Goal: Information Seeking & Learning: Compare options

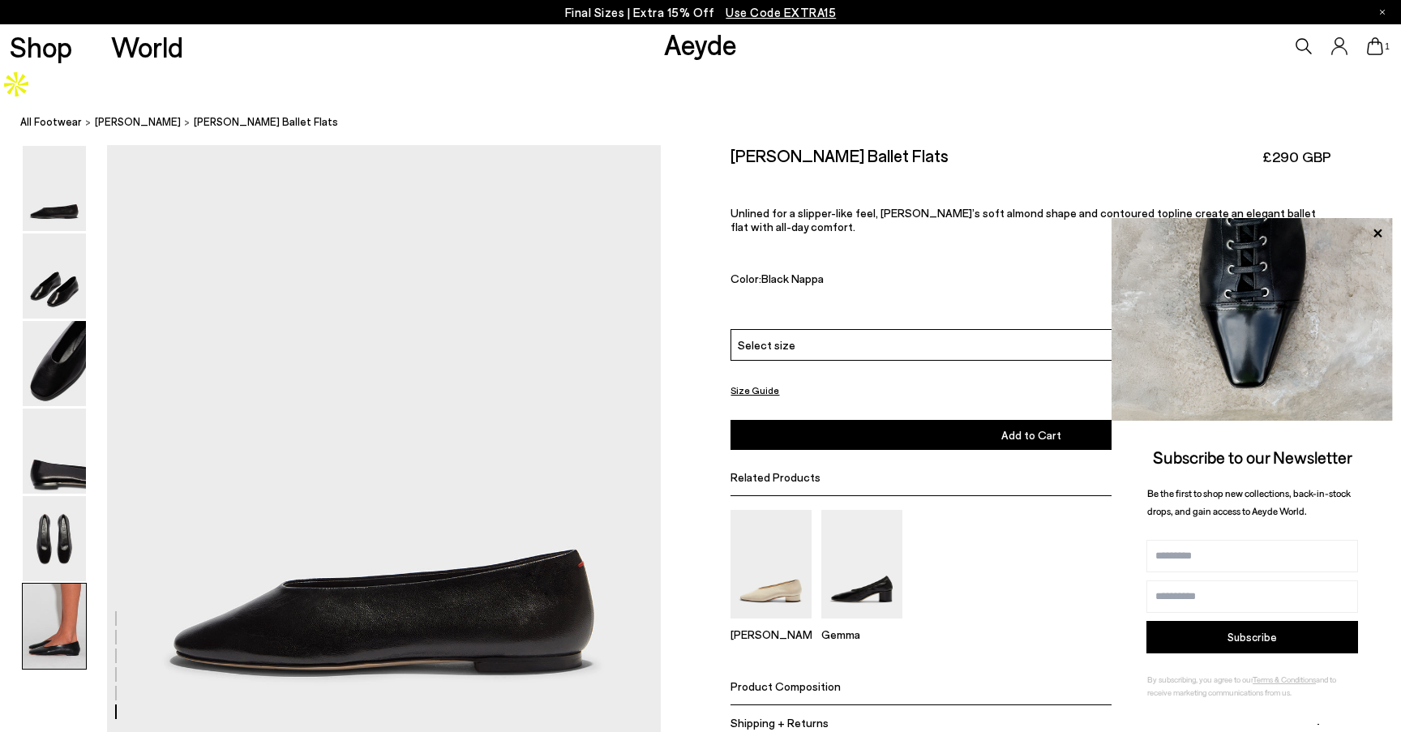
scroll to position [3816, 0]
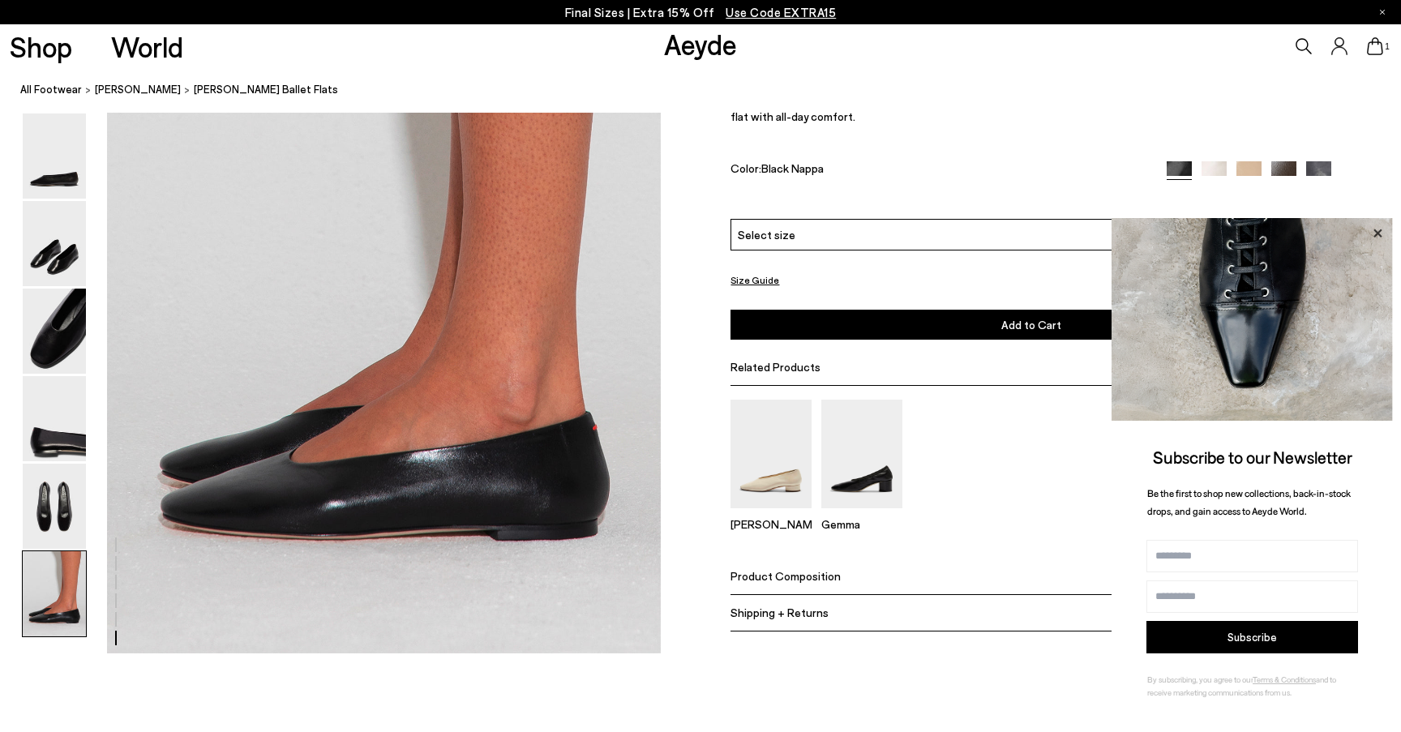
click at [1374, 232] on icon at bounding box center [1377, 233] width 21 height 21
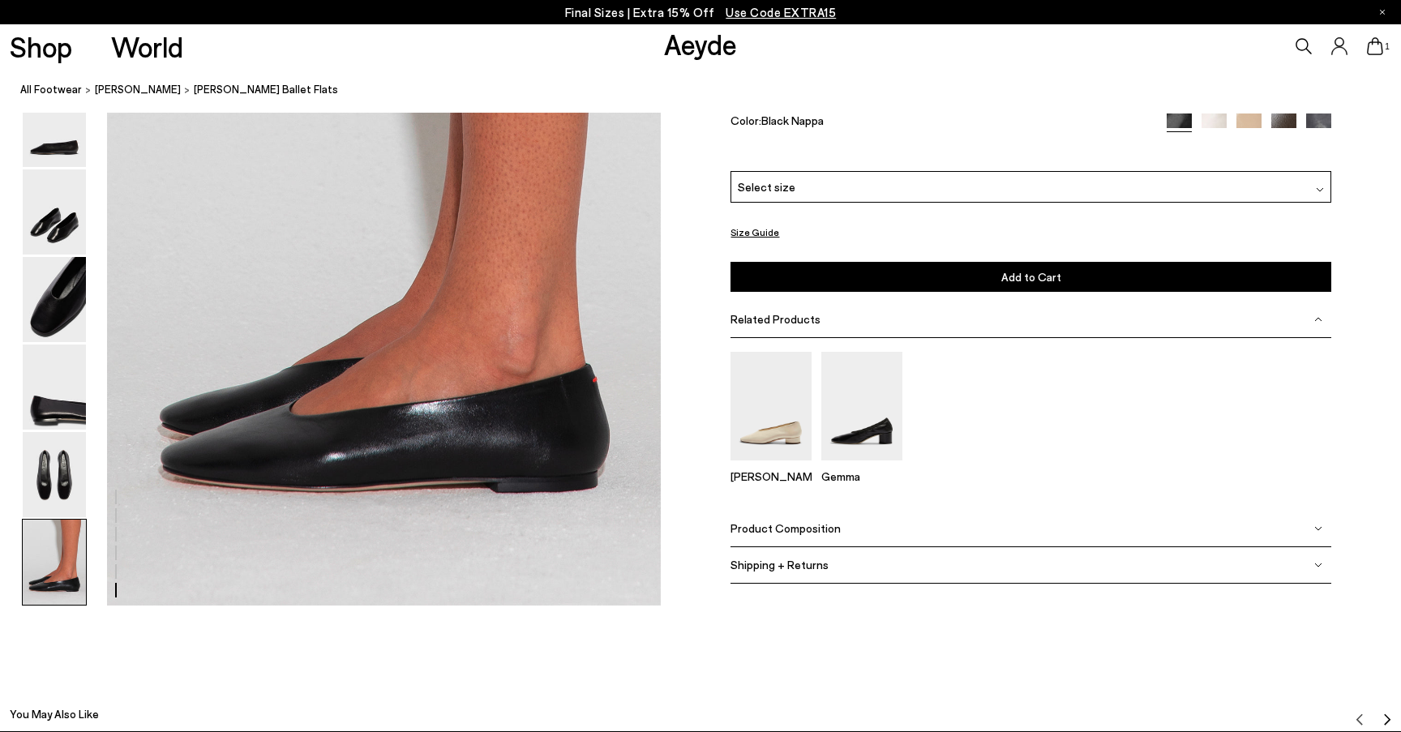
scroll to position [3854, 0]
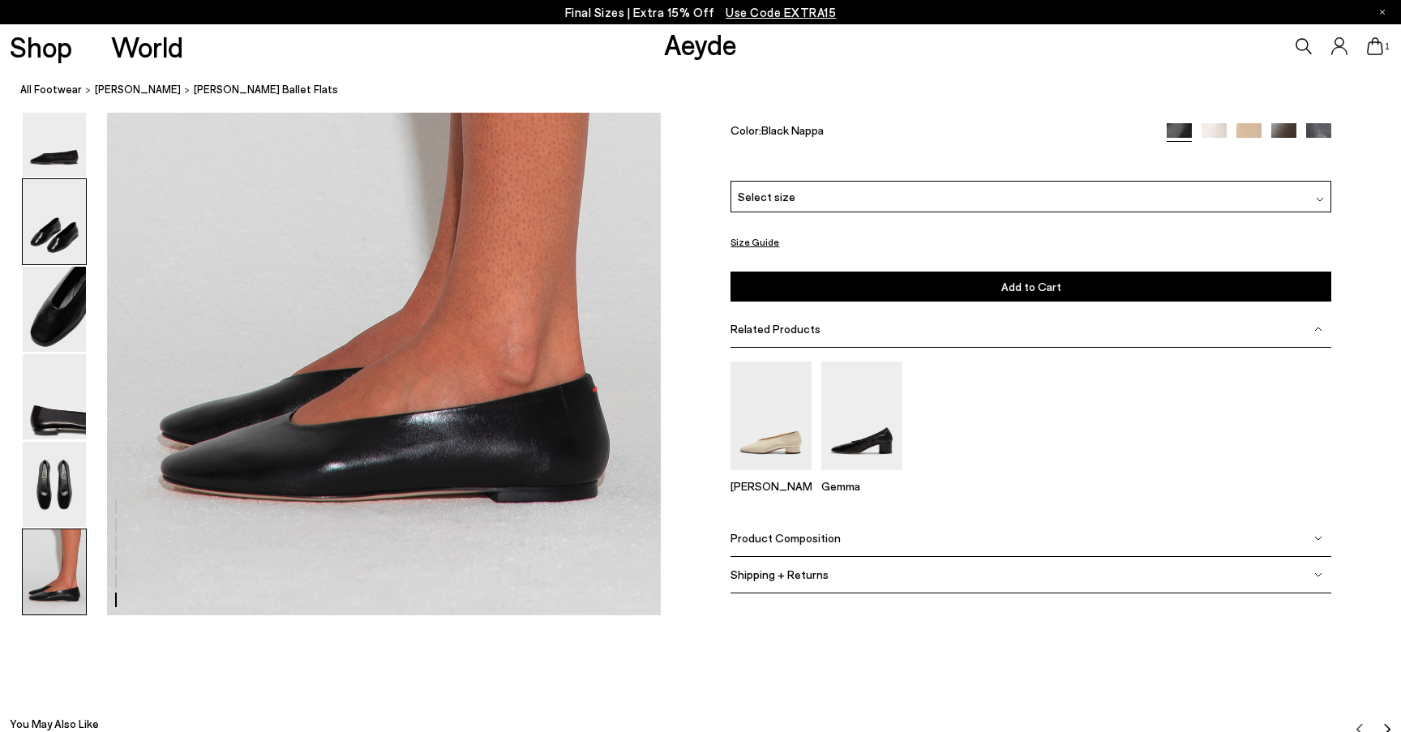
click at [62, 179] on img at bounding box center [54, 221] width 63 height 85
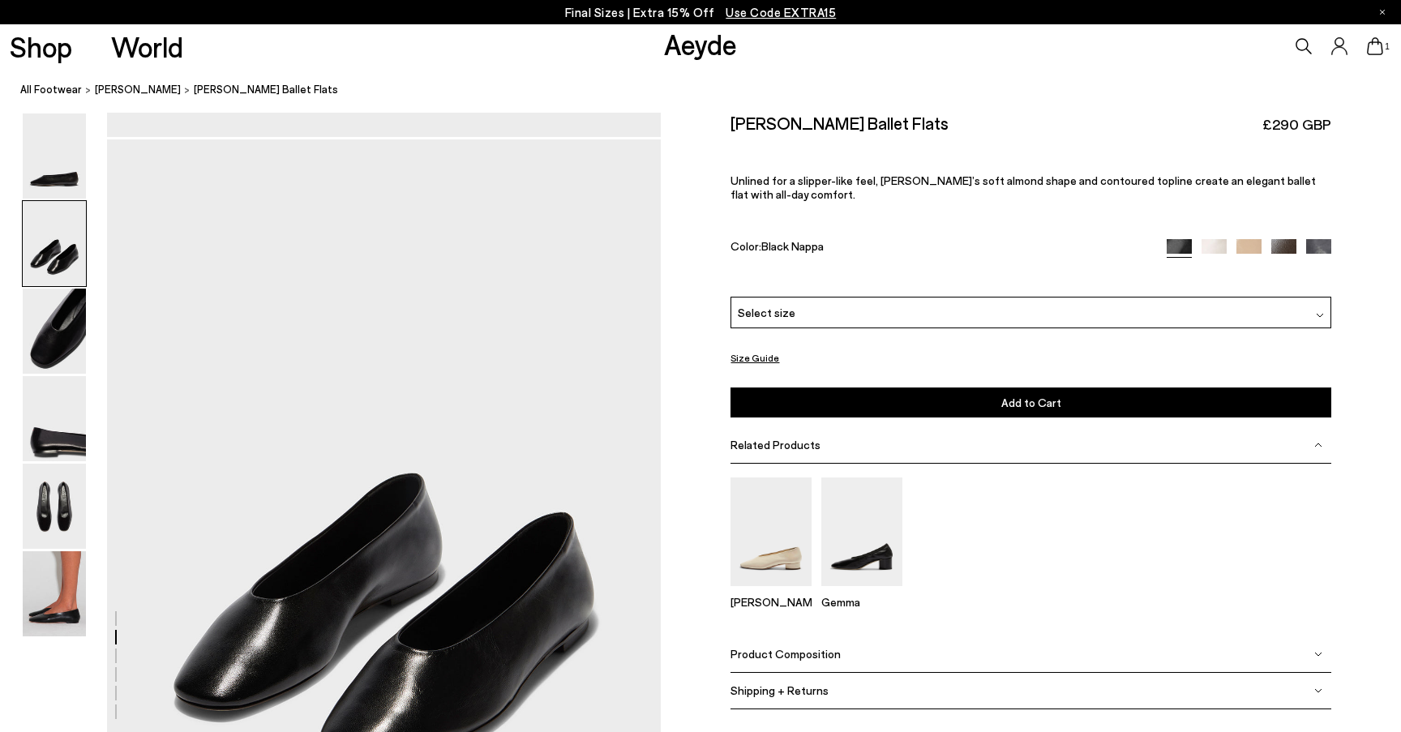
scroll to position [624, 0]
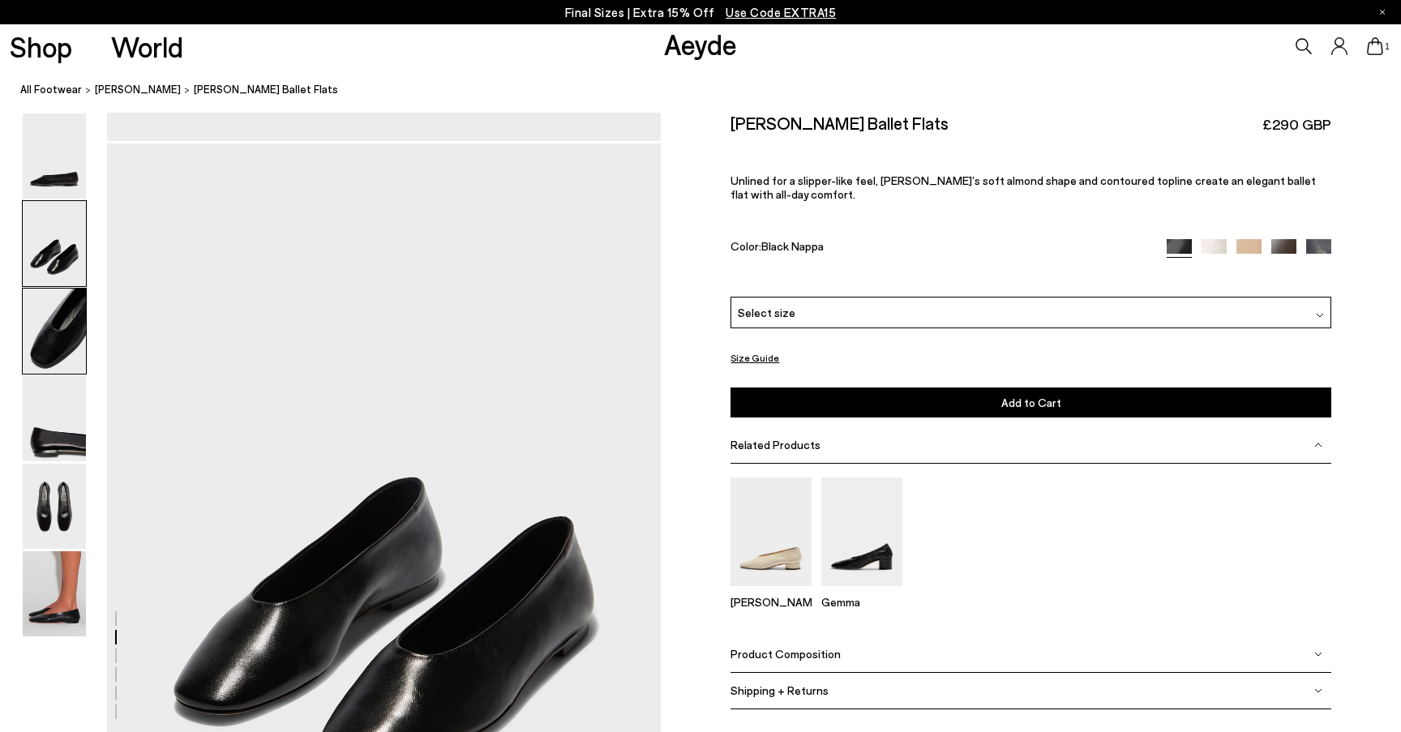
click at [46, 315] on img at bounding box center [54, 331] width 63 height 85
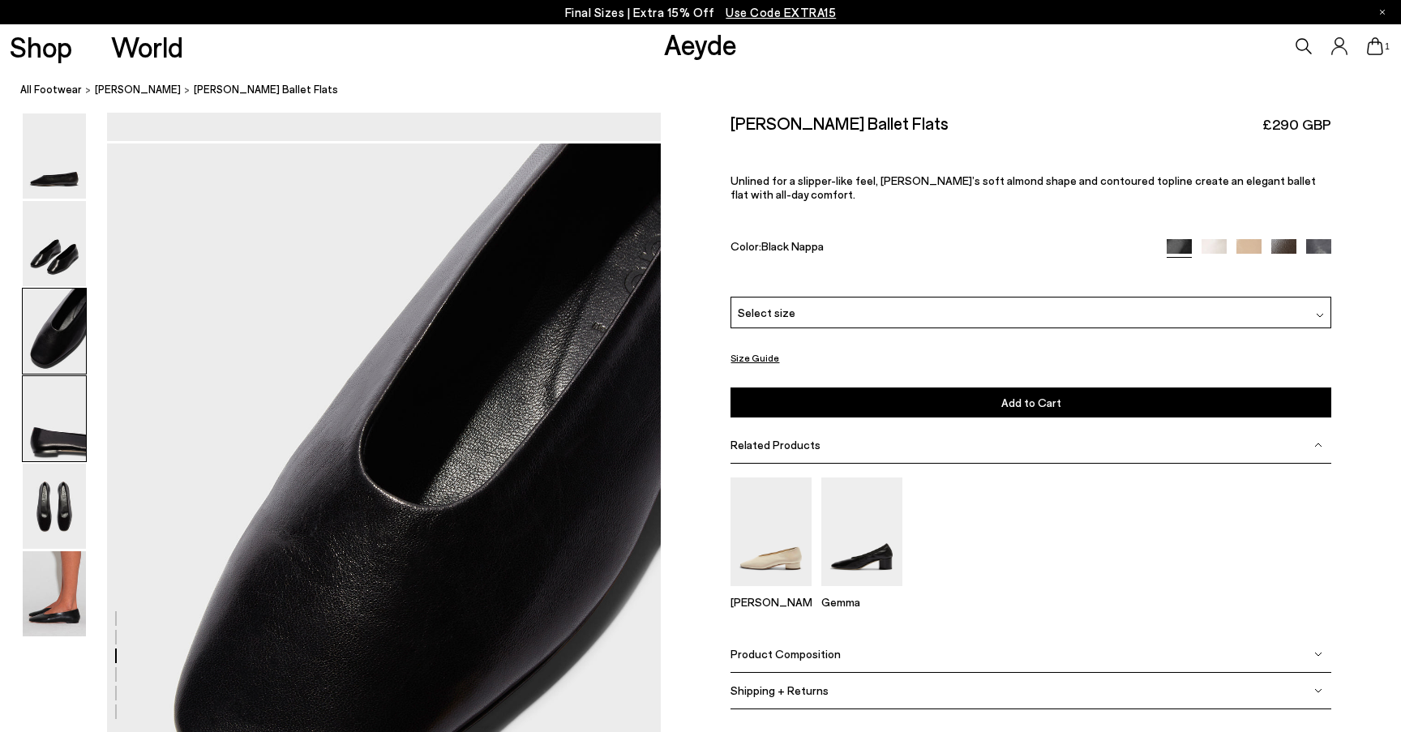
click at [48, 409] on img at bounding box center [54, 418] width 63 height 85
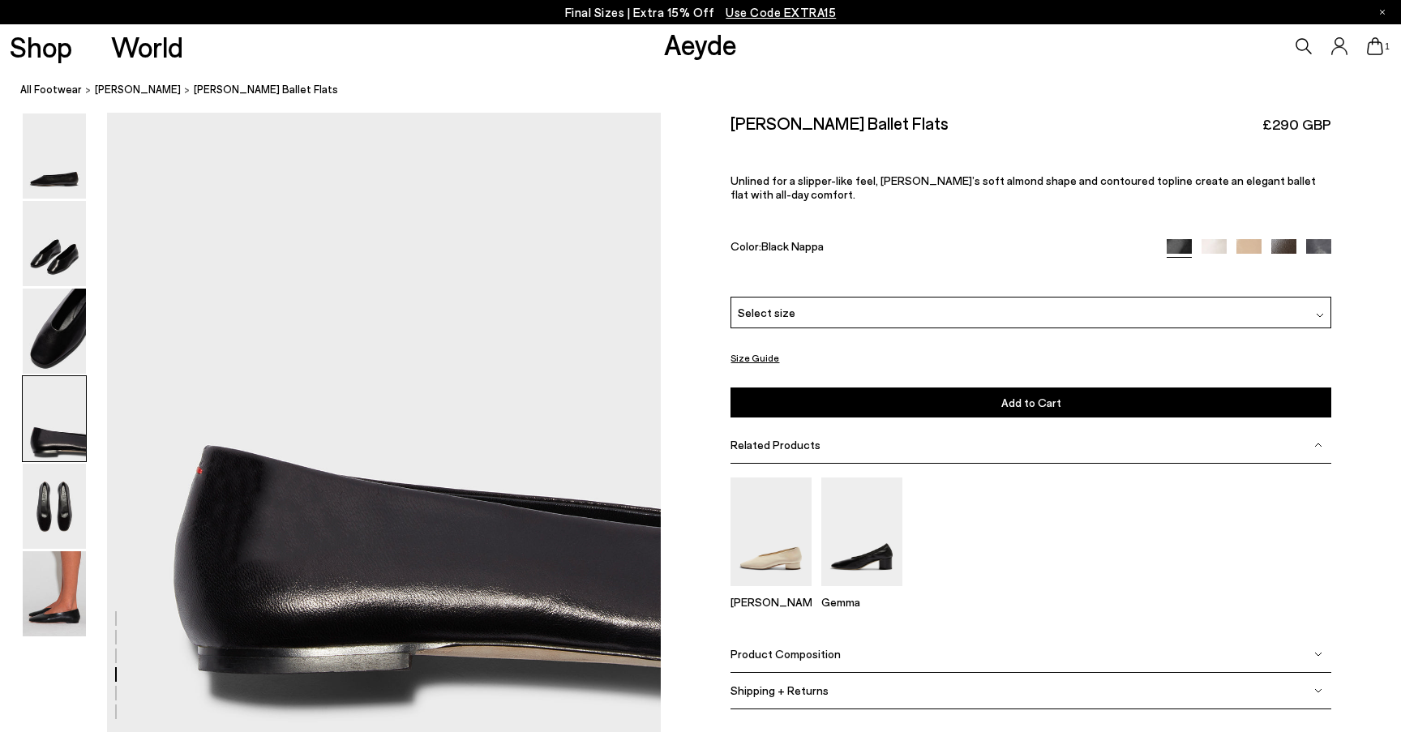
scroll to position [2253, 0]
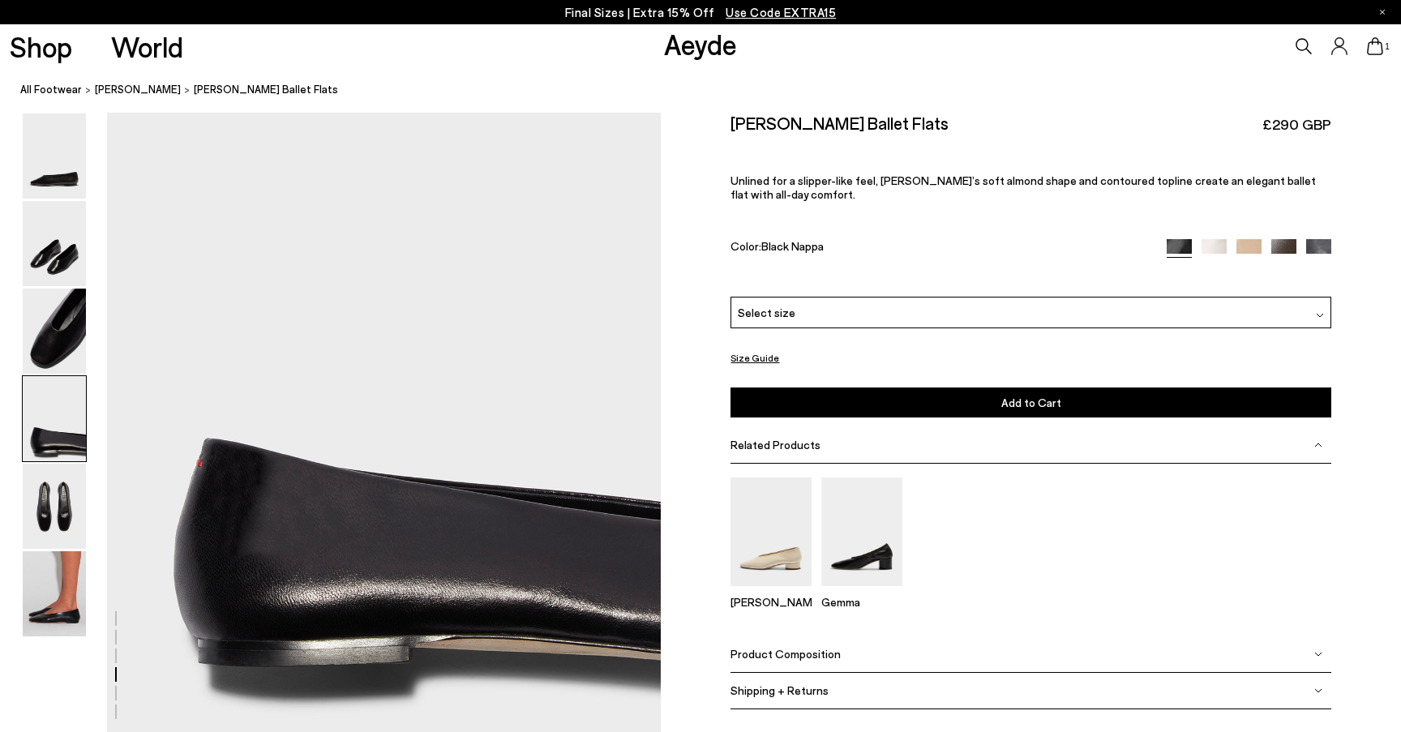
drag, startPoint x: 760, startPoint y: 505, endPoint x: 968, endPoint y: 11, distance: 536.7
click at [0, 0] on div "Final Sizes | Extra 15% Off Use Code EXTRA15 Shop World Aeyde 1" at bounding box center [700, 578] width 1401 height 5462
click at [80, 573] on img at bounding box center [54, 593] width 63 height 85
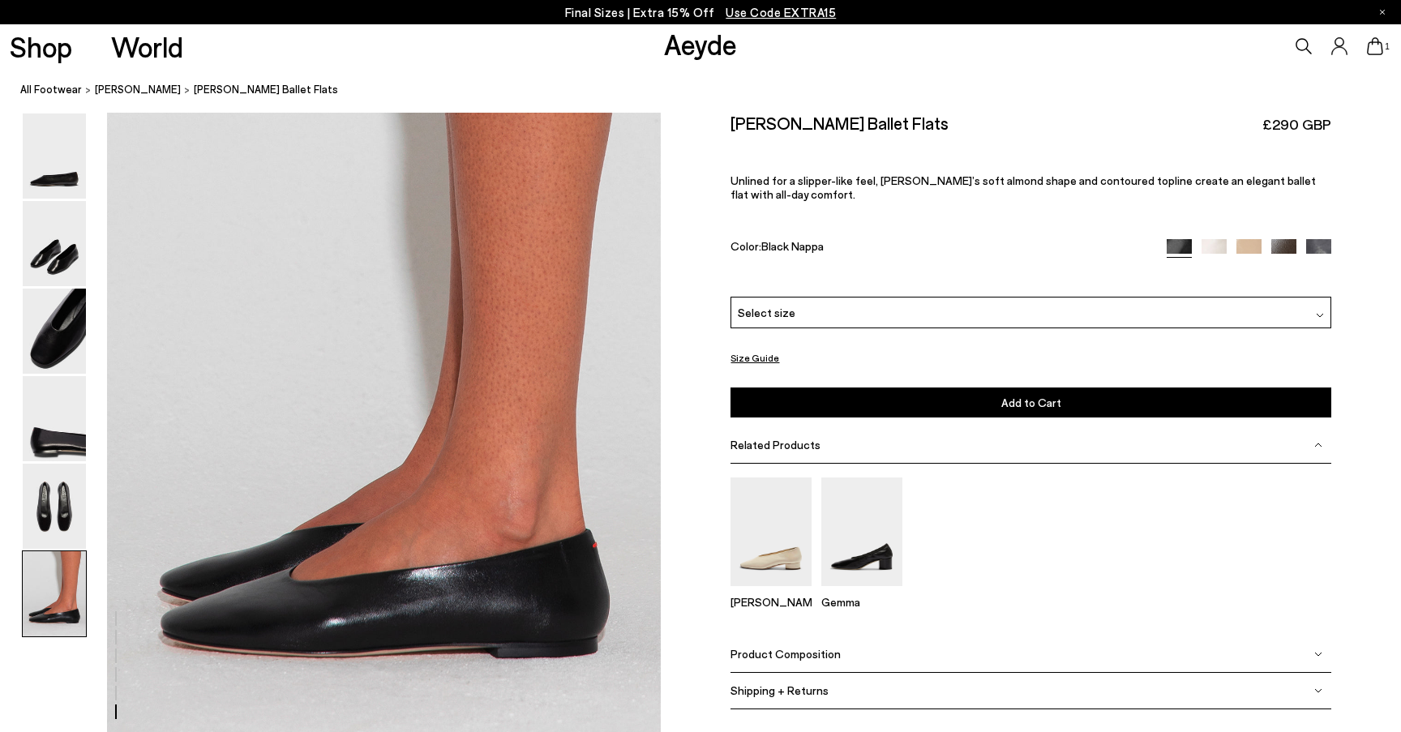
scroll to position [3698, 0]
click at [766, 315] on span "Select size" at bounding box center [767, 312] width 58 height 17
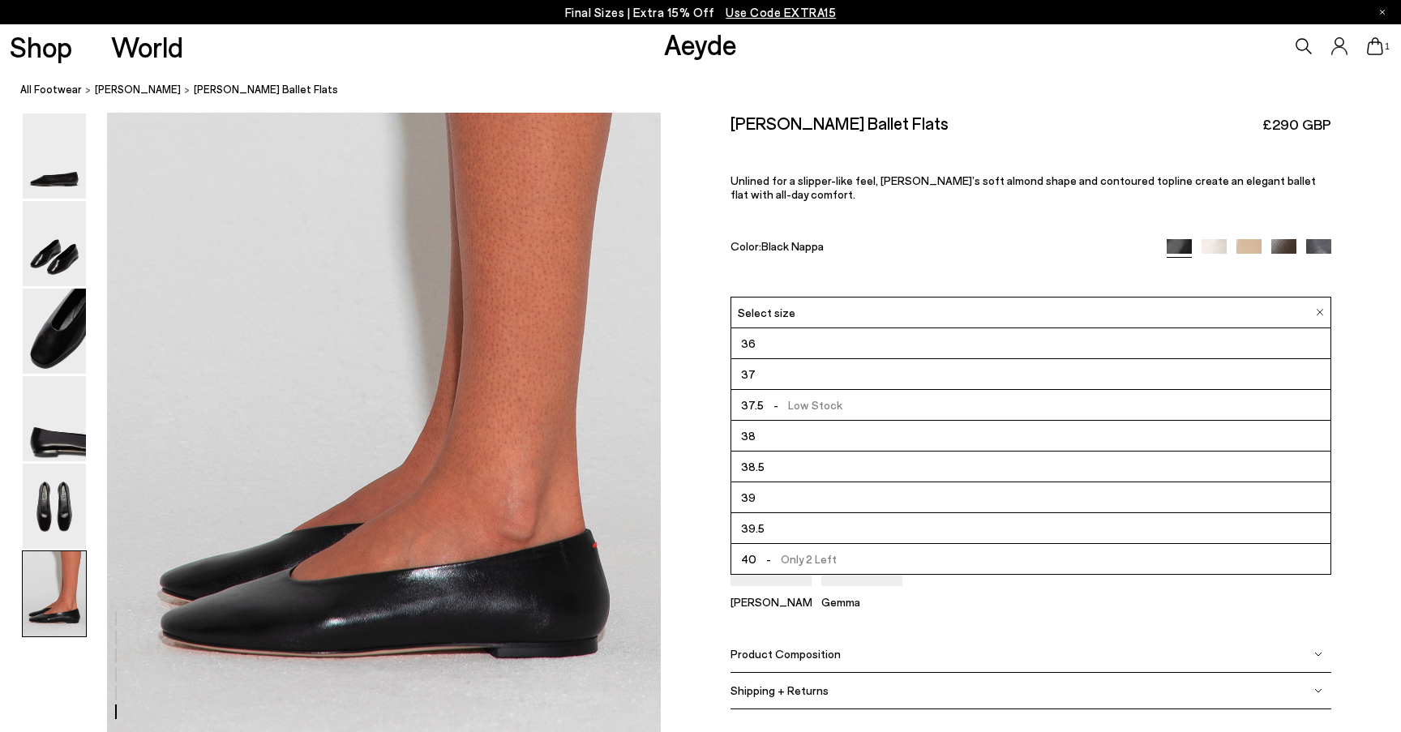
click at [871, 229] on div "Kirsten Ballet Flats £290 GBP Unlined for a slipper-like feel, Kirsten’s soft a…" at bounding box center [1031, 205] width 600 height 184
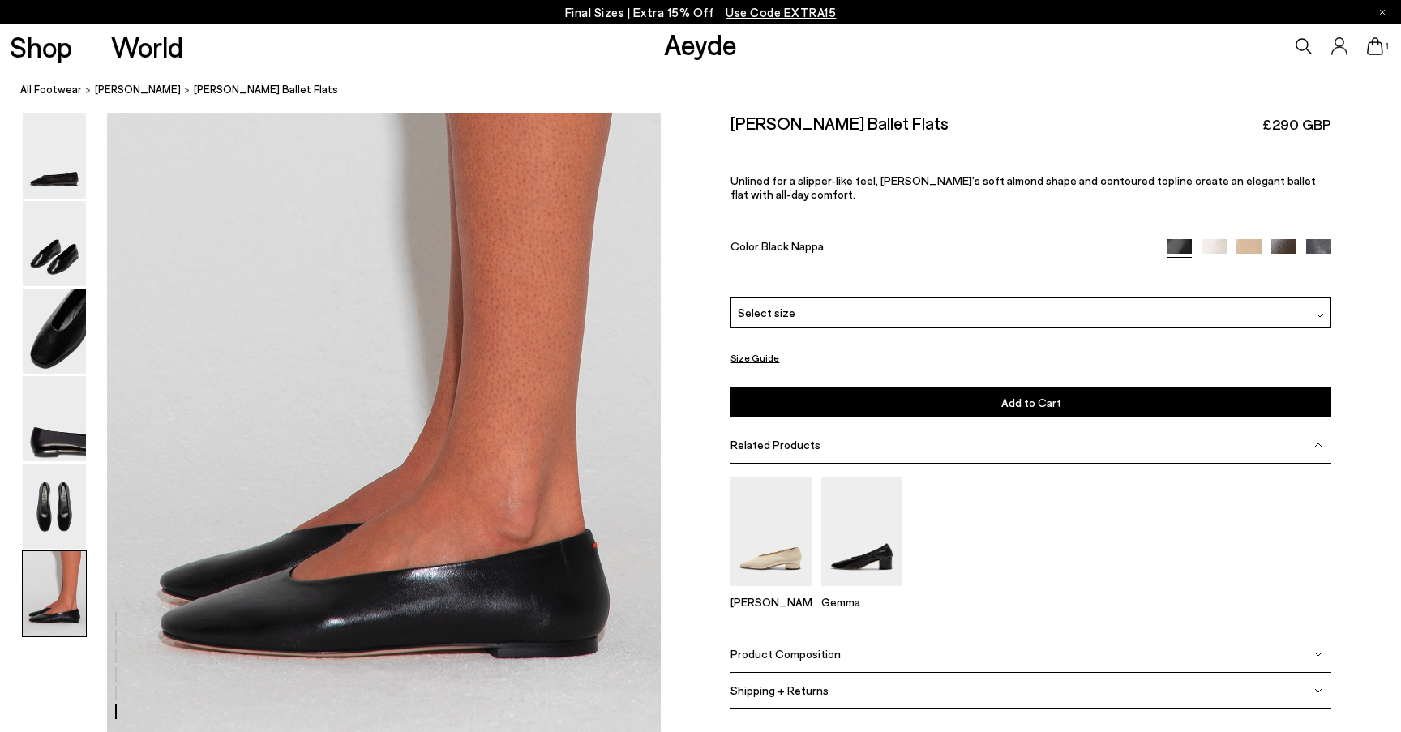
click at [47, 511] on img at bounding box center [54, 506] width 63 height 85
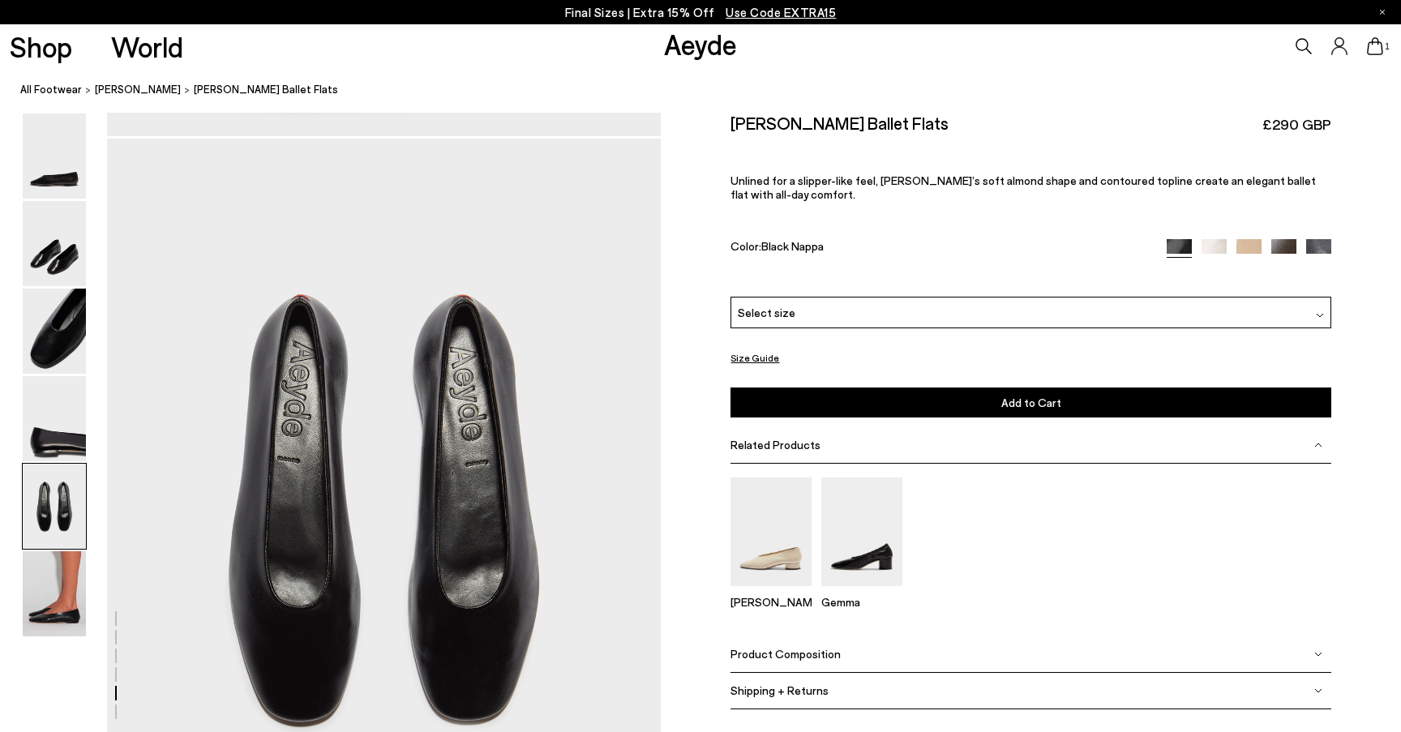
scroll to position [2846, 0]
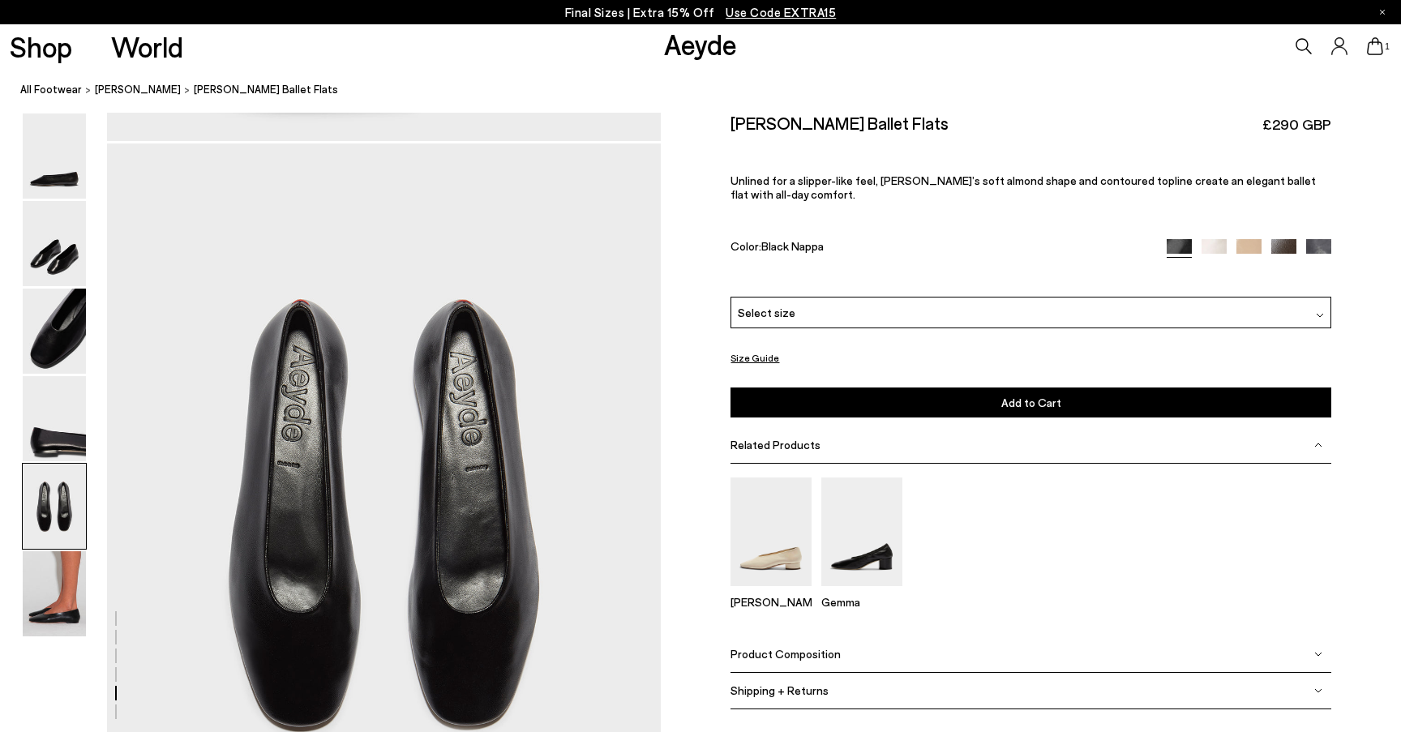
click at [786, 302] on div "Select size" at bounding box center [1031, 313] width 600 height 32
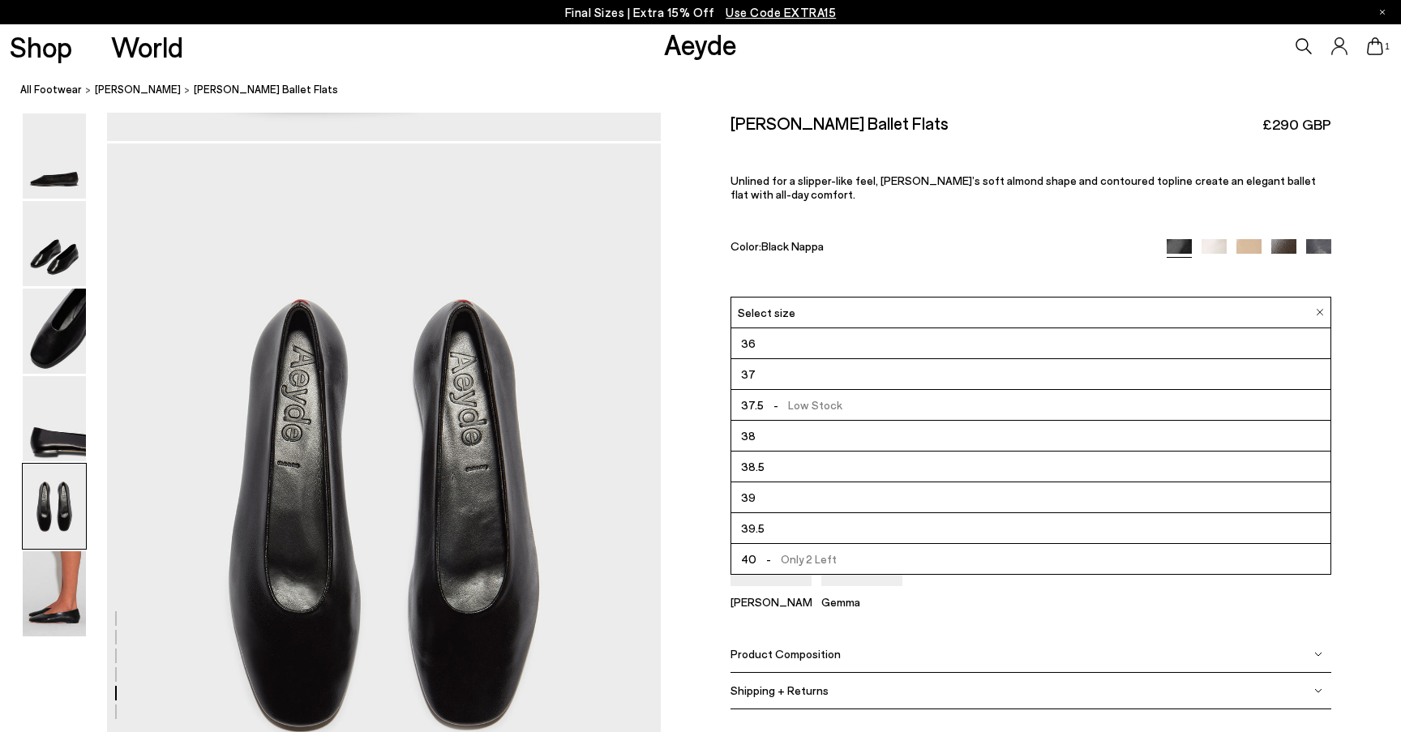
click at [857, 251] on div "Color: Black Nappa" at bounding box center [939, 248] width 417 height 19
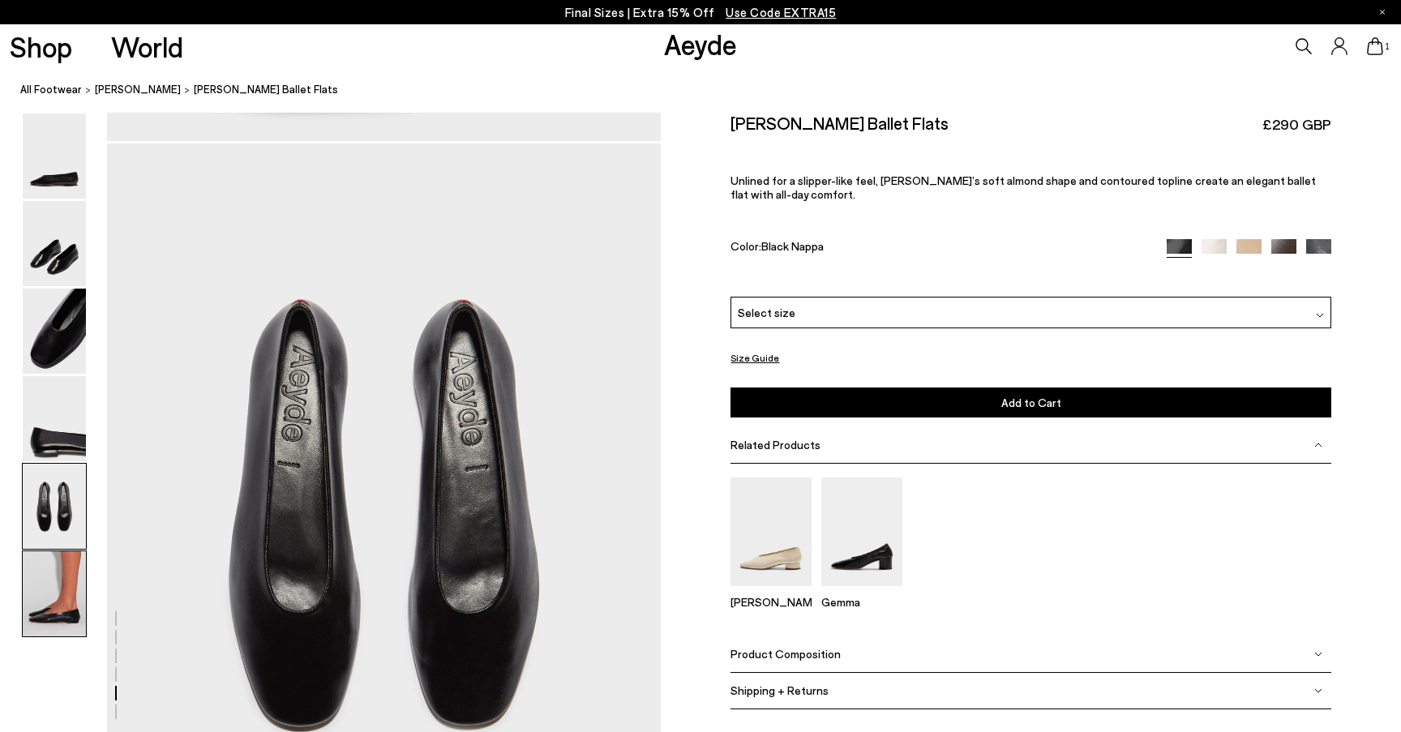
click at [42, 600] on img at bounding box center [54, 593] width 63 height 85
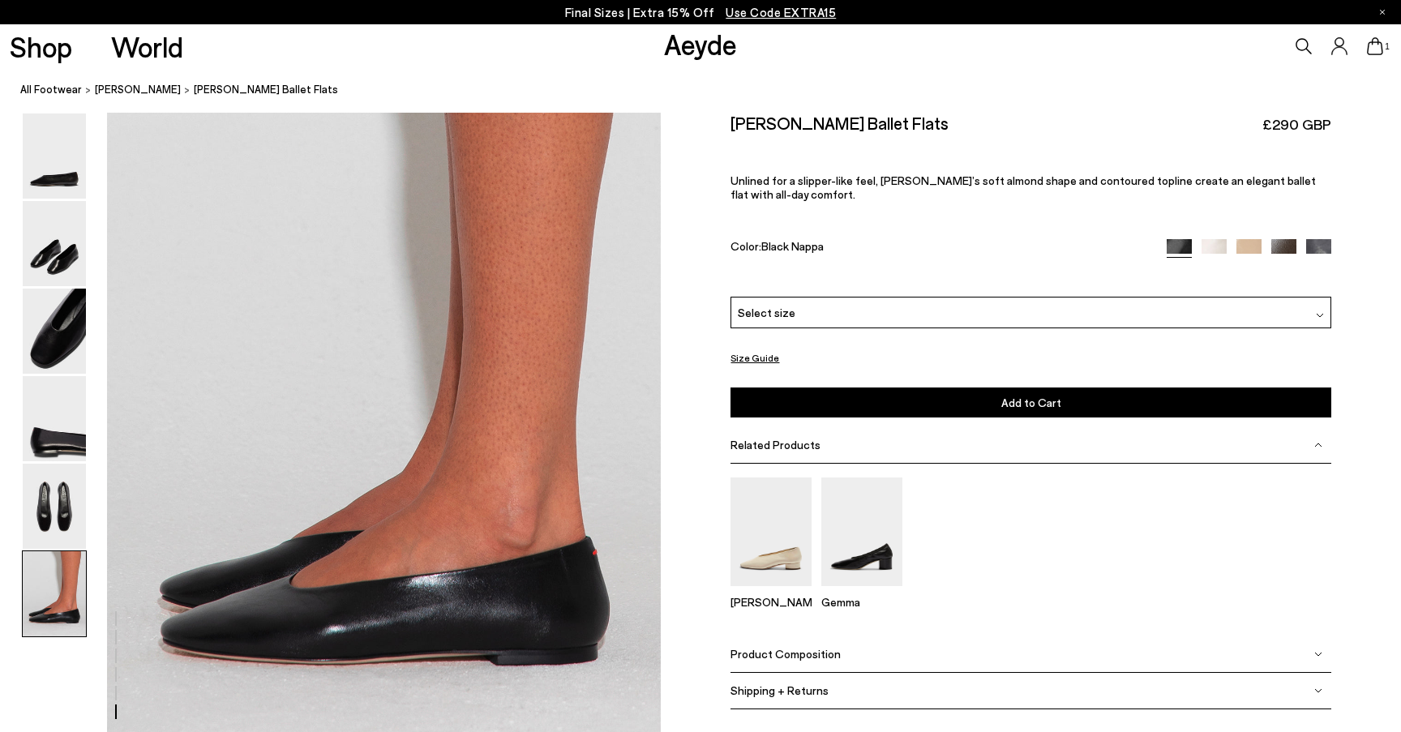
scroll to position [3698, 0]
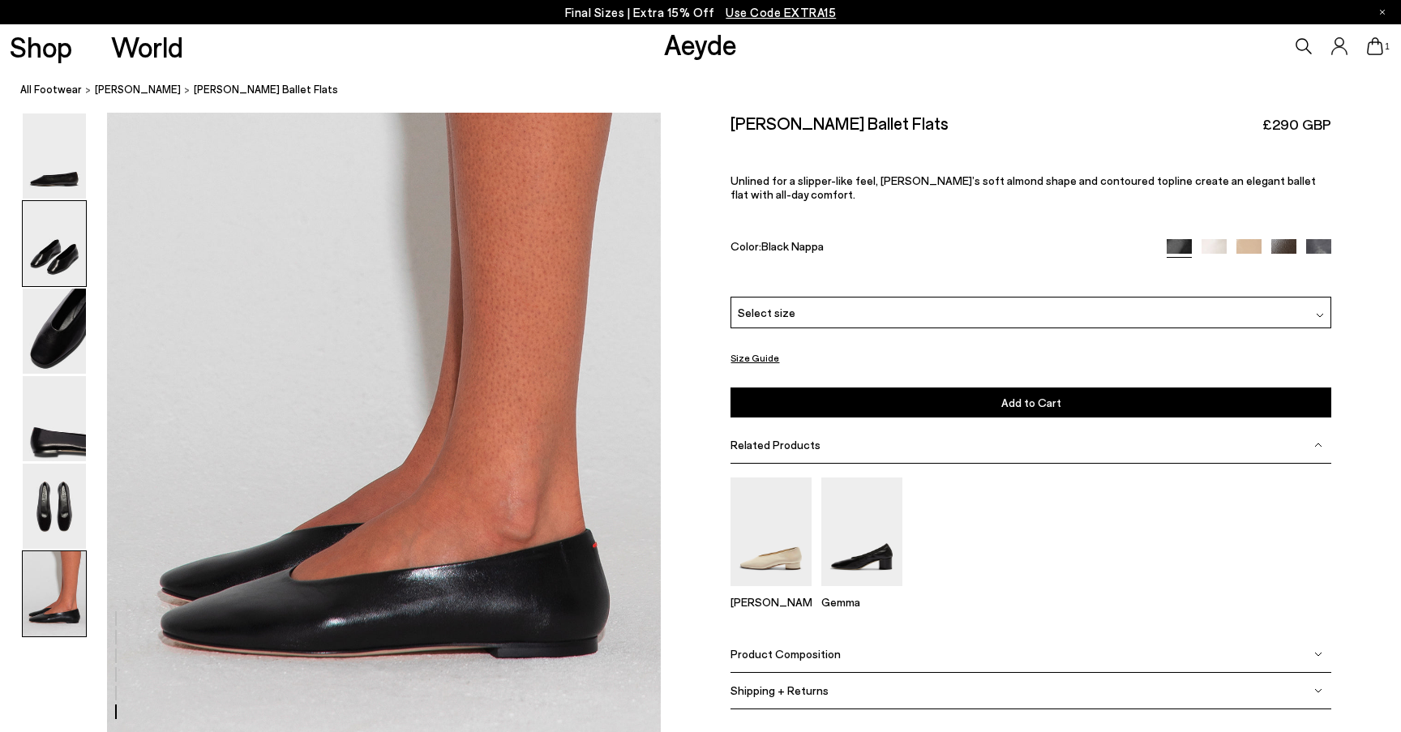
click at [65, 262] on img at bounding box center [54, 243] width 63 height 85
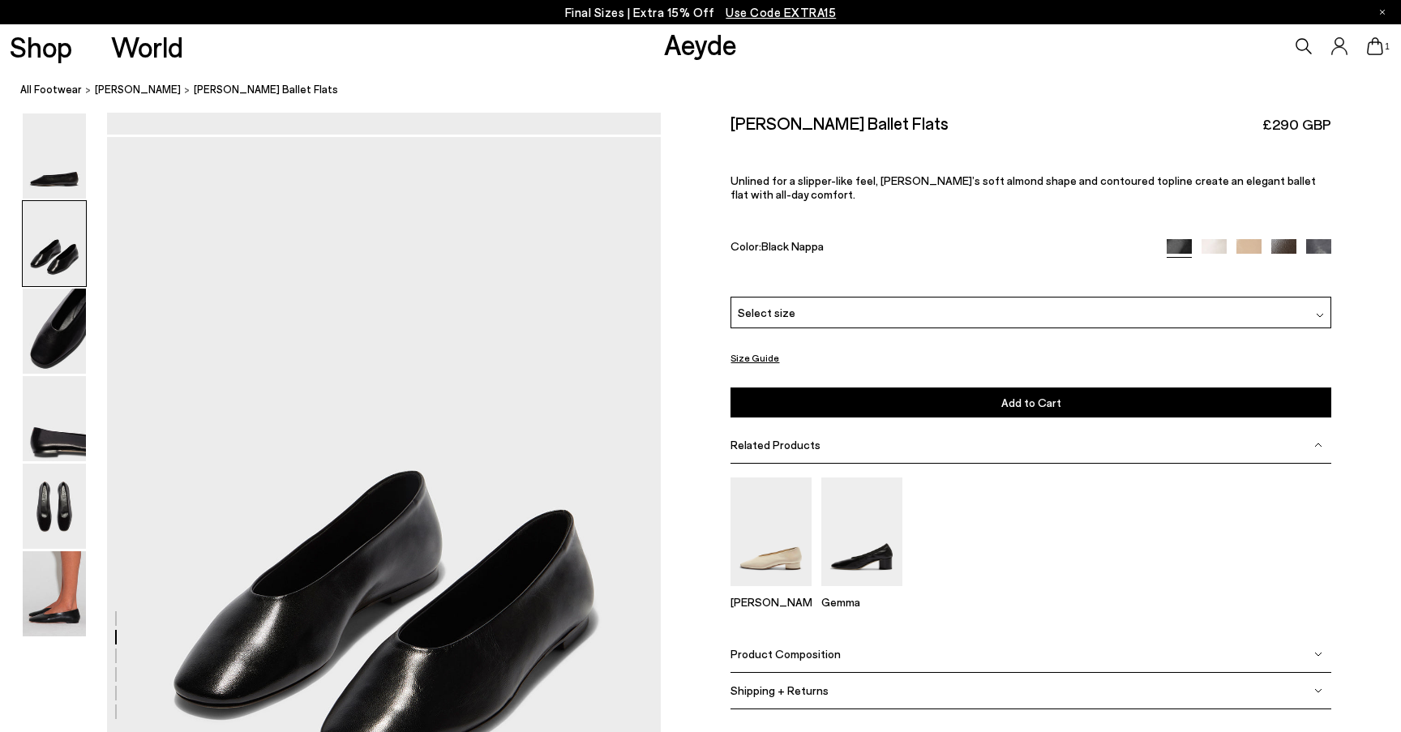
scroll to position [624, 0]
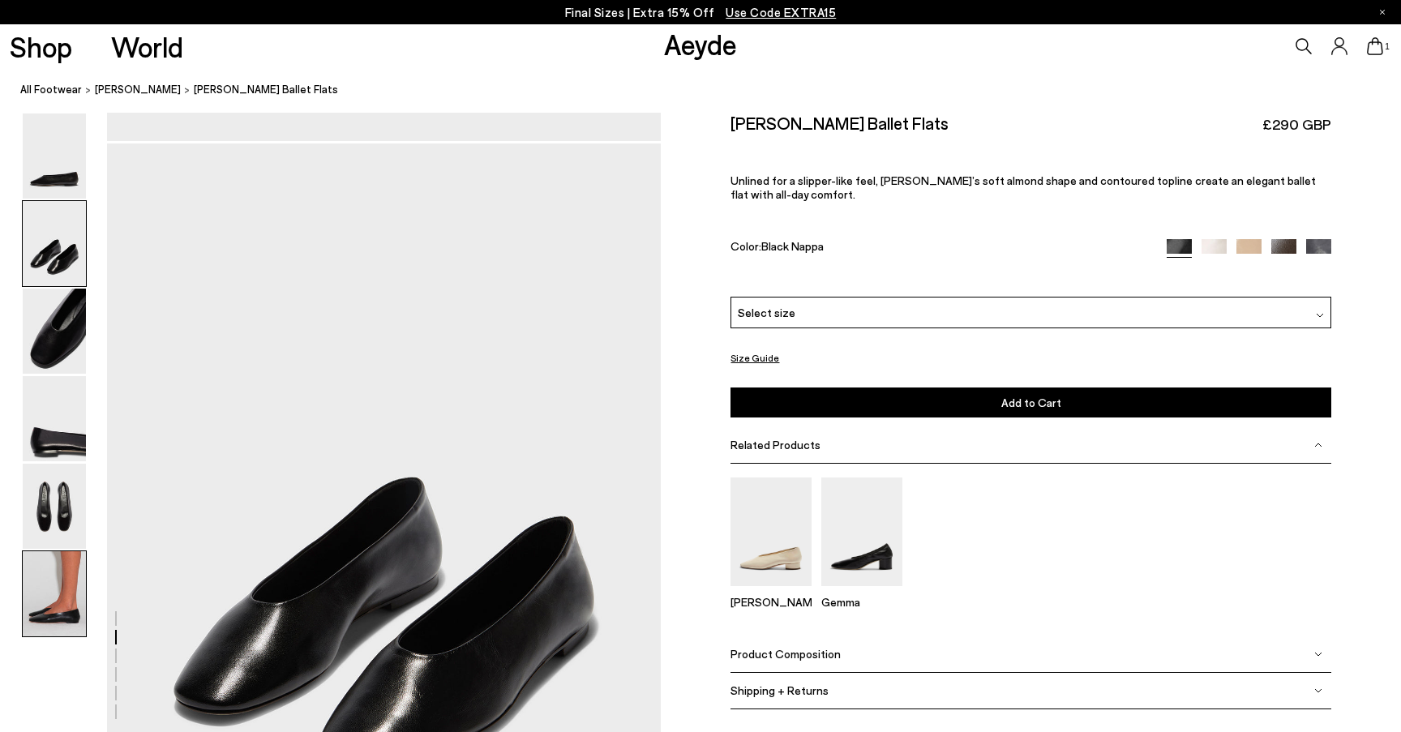
click at [49, 606] on img at bounding box center [54, 593] width 63 height 85
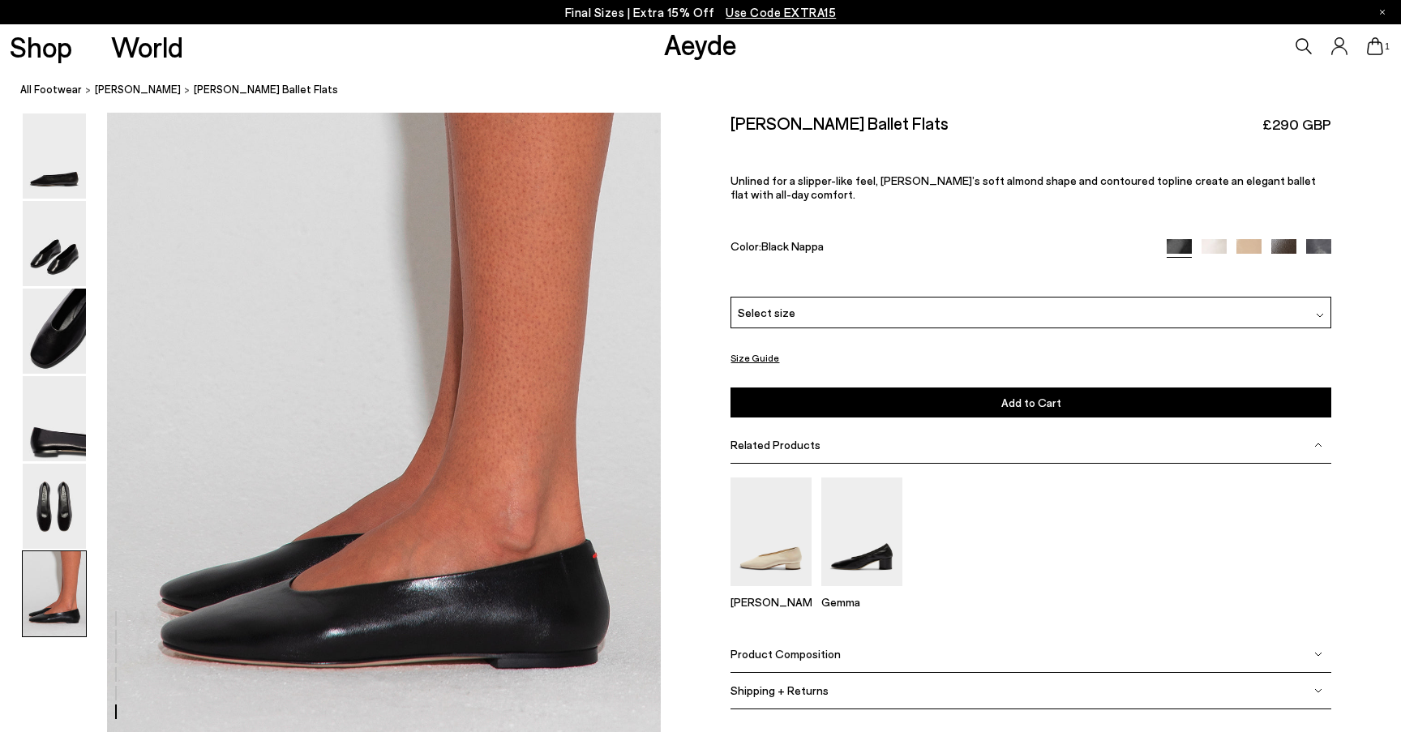
scroll to position [3698, 0]
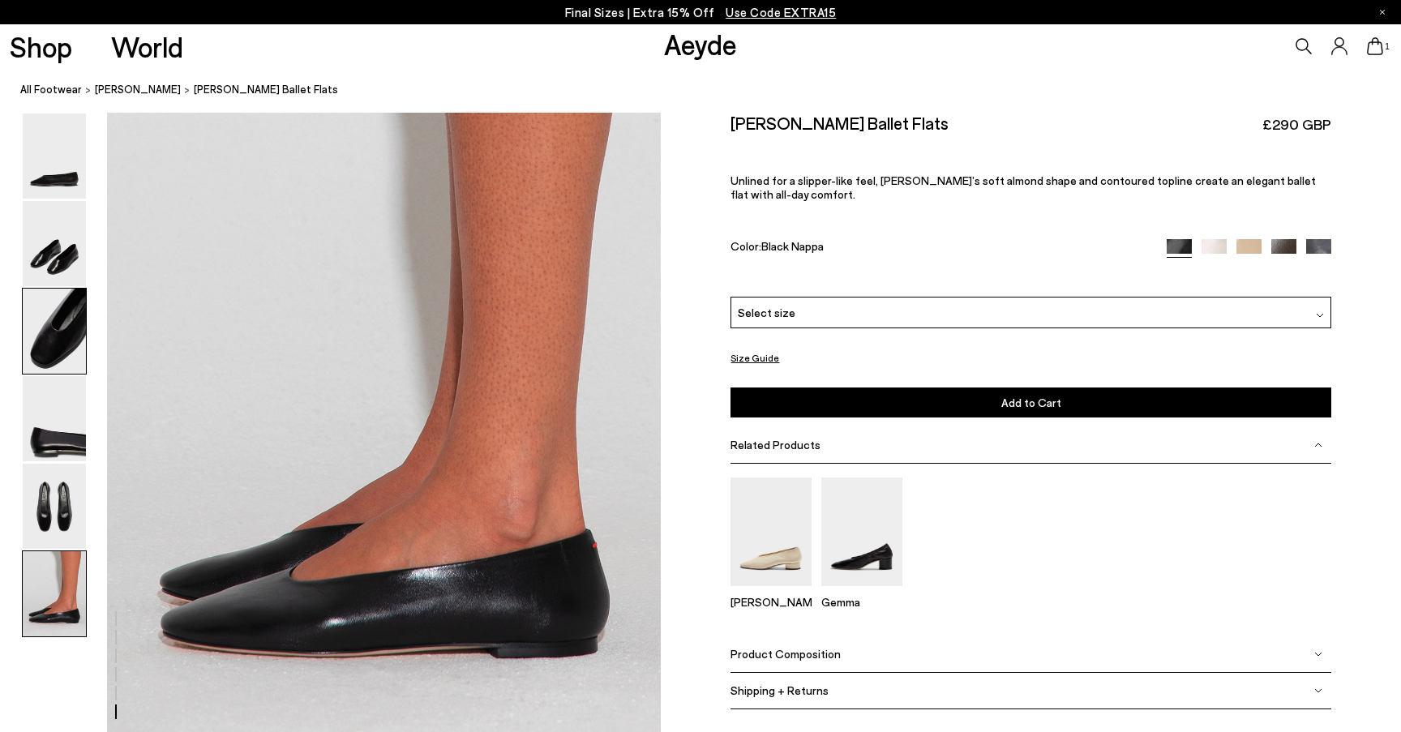
click at [54, 311] on img at bounding box center [54, 331] width 63 height 85
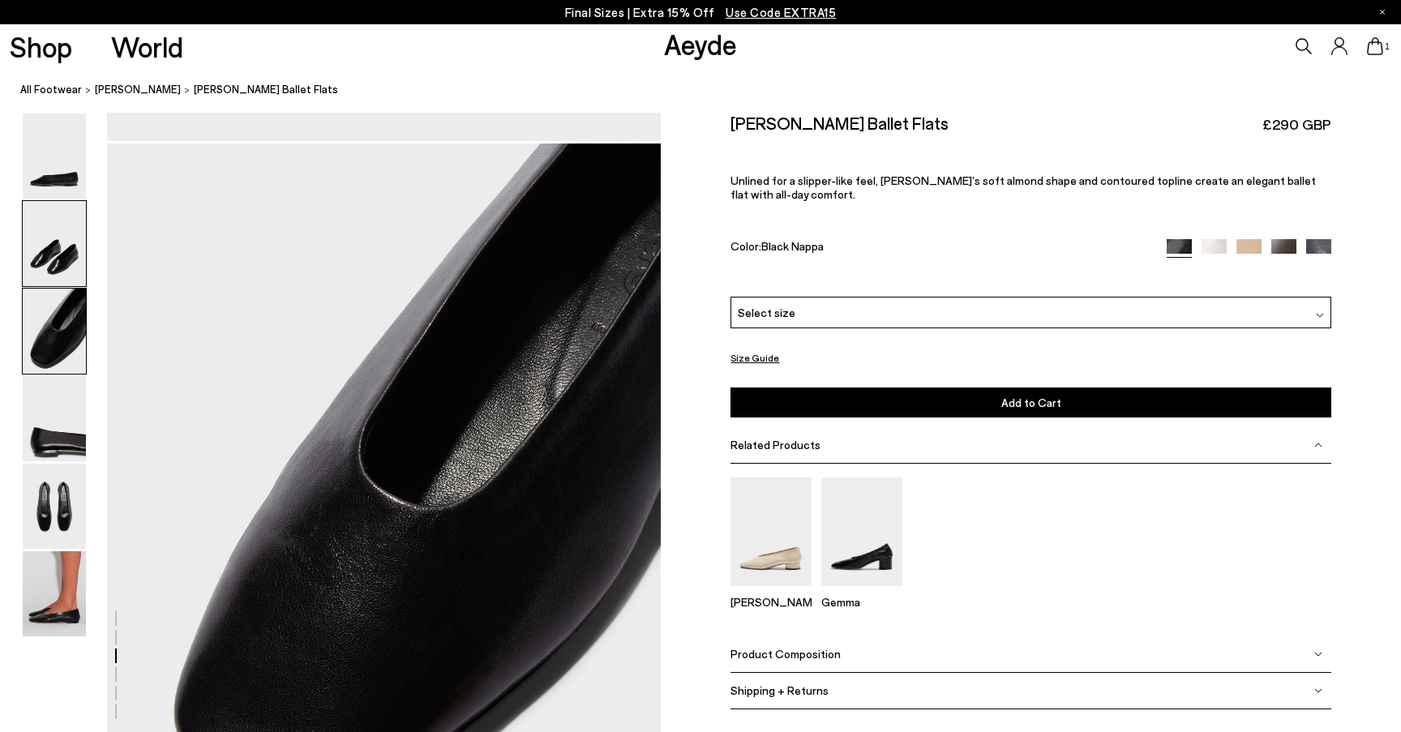
click at [60, 244] on img at bounding box center [54, 243] width 63 height 85
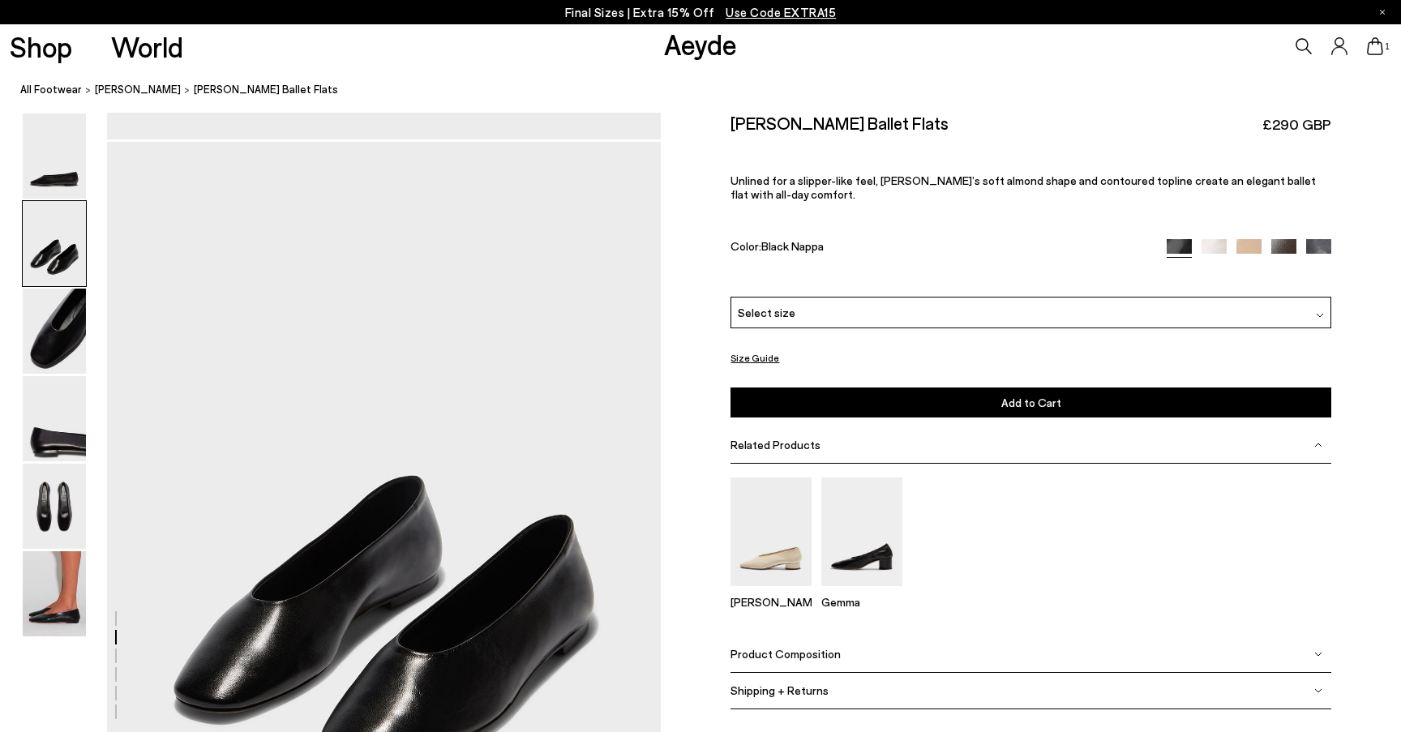
scroll to position [624, 0]
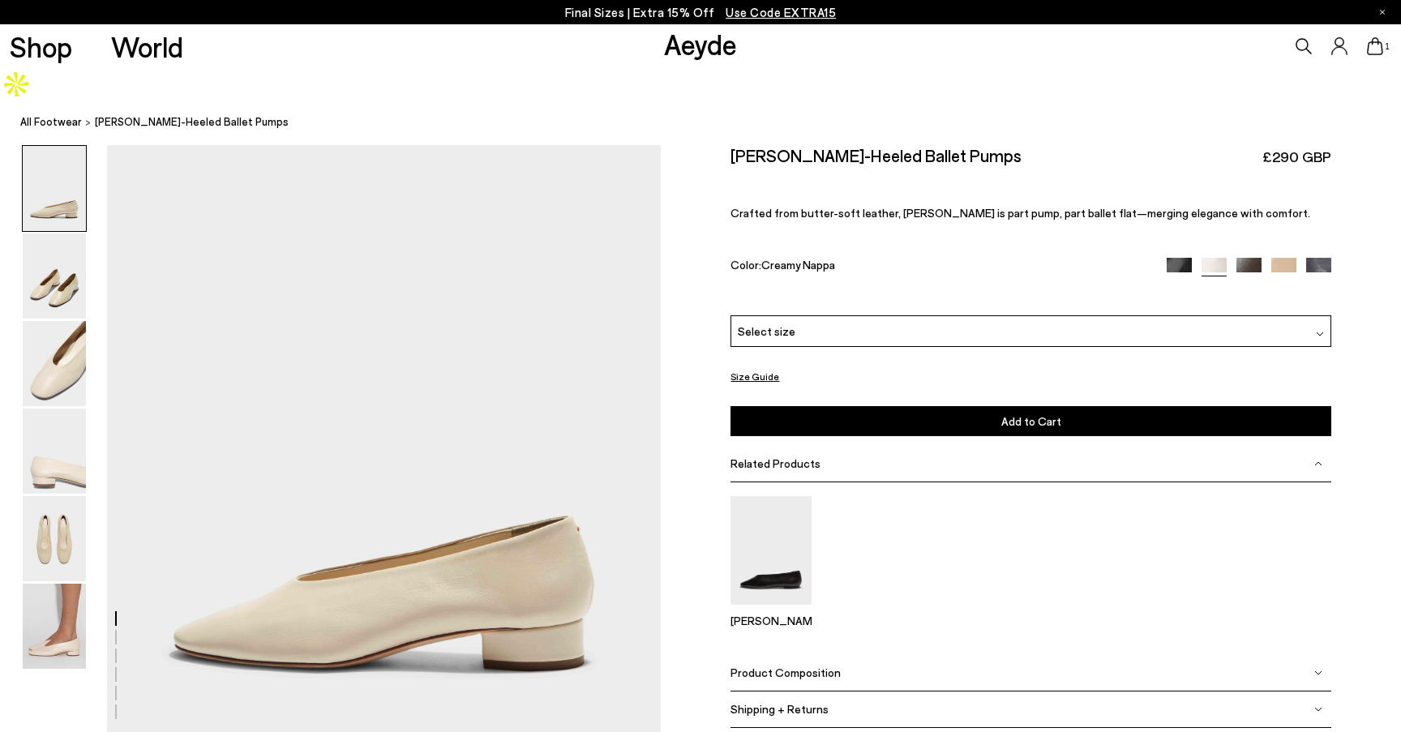
click at [1175, 258] on img at bounding box center [1179, 270] width 25 height 25
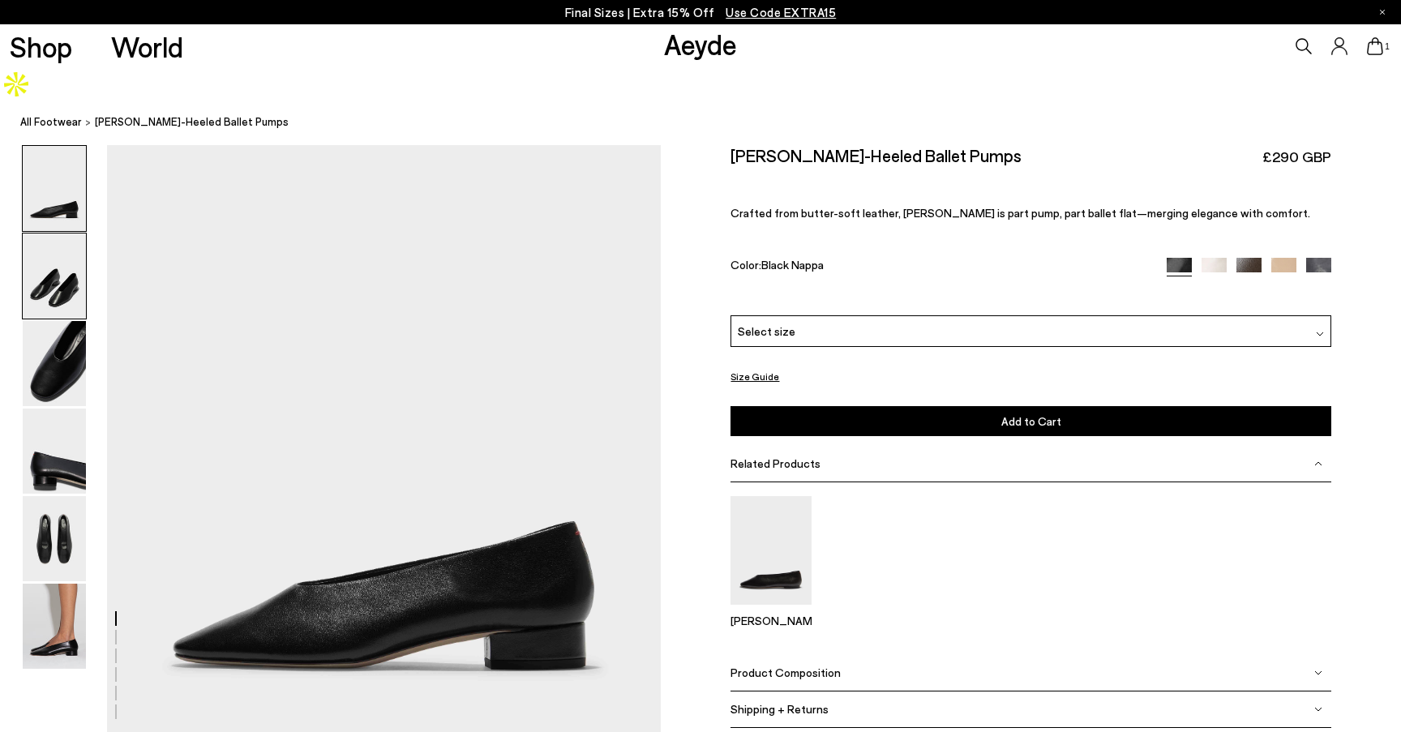
click at [51, 247] on img at bounding box center [54, 276] width 63 height 85
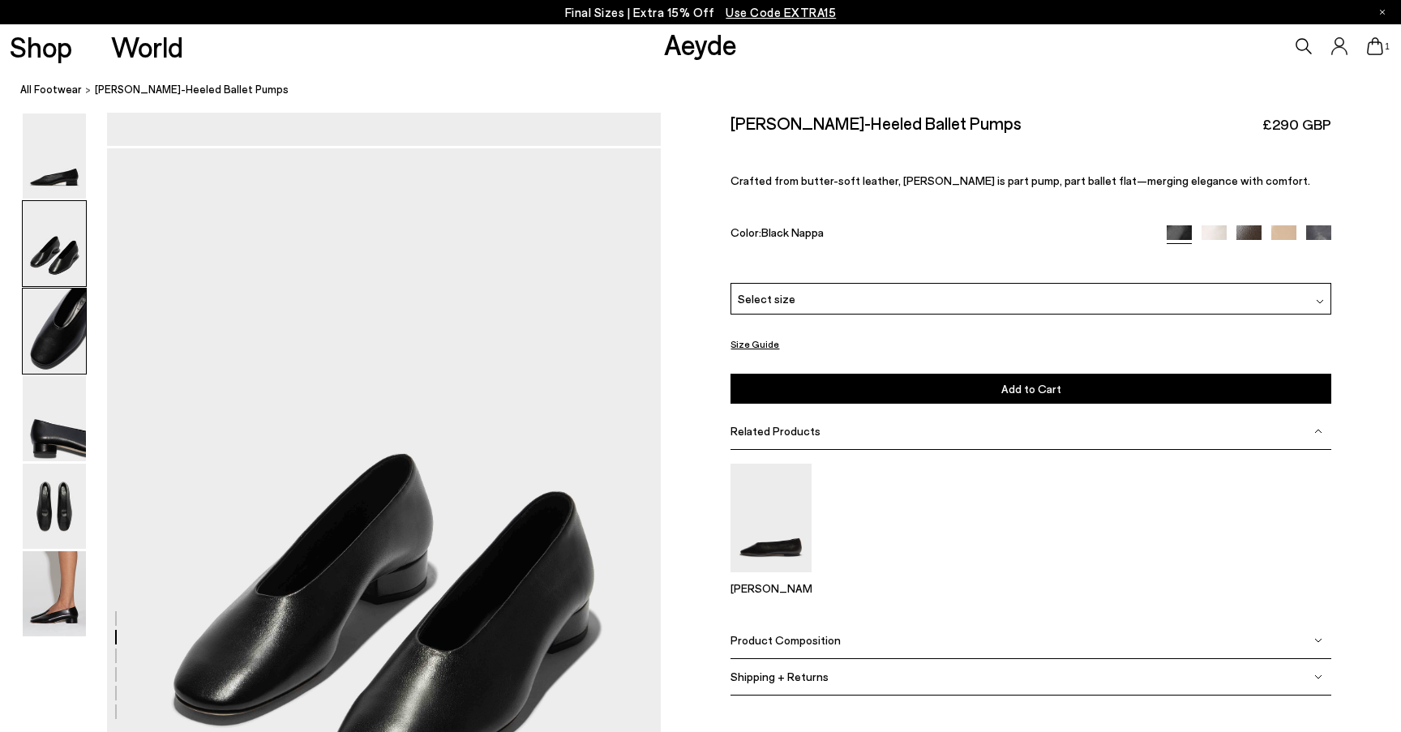
scroll to position [624, 0]
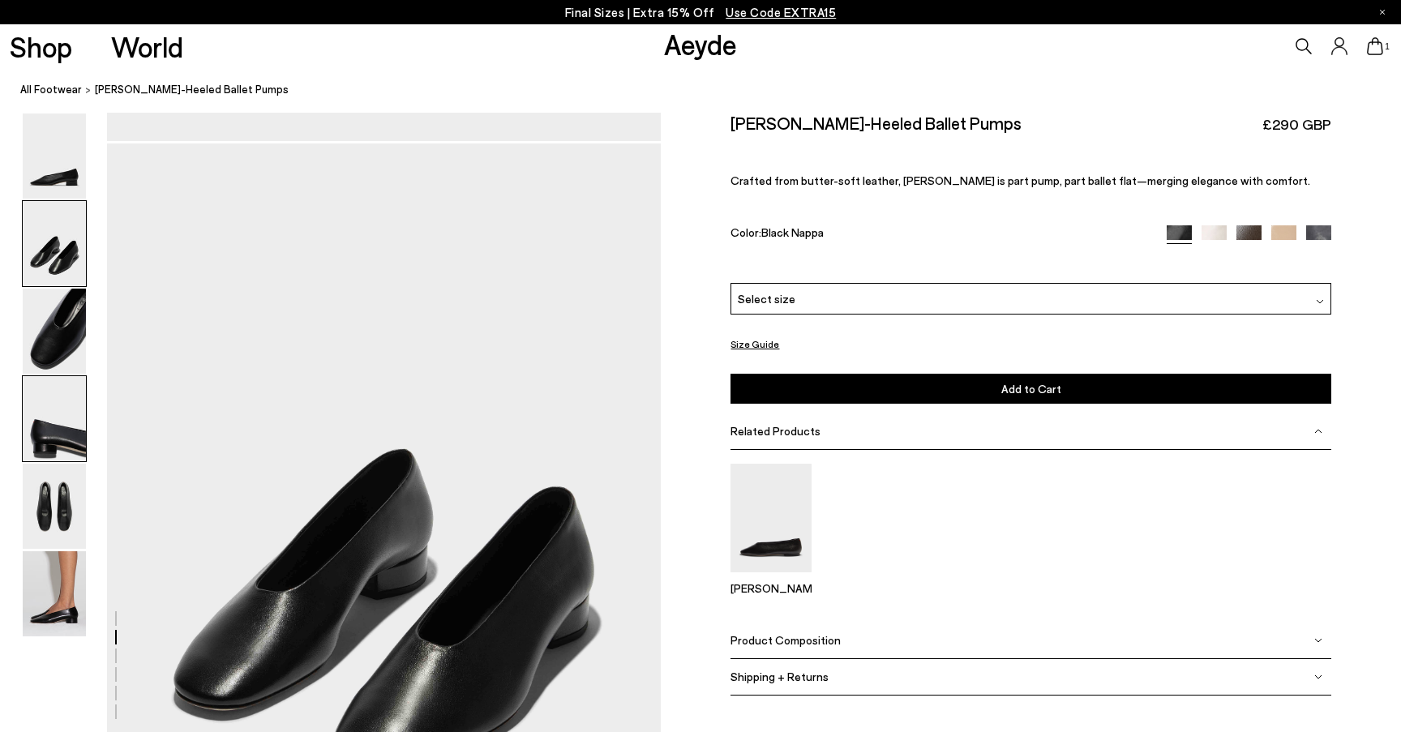
click at [50, 433] on img at bounding box center [54, 418] width 63 height 85
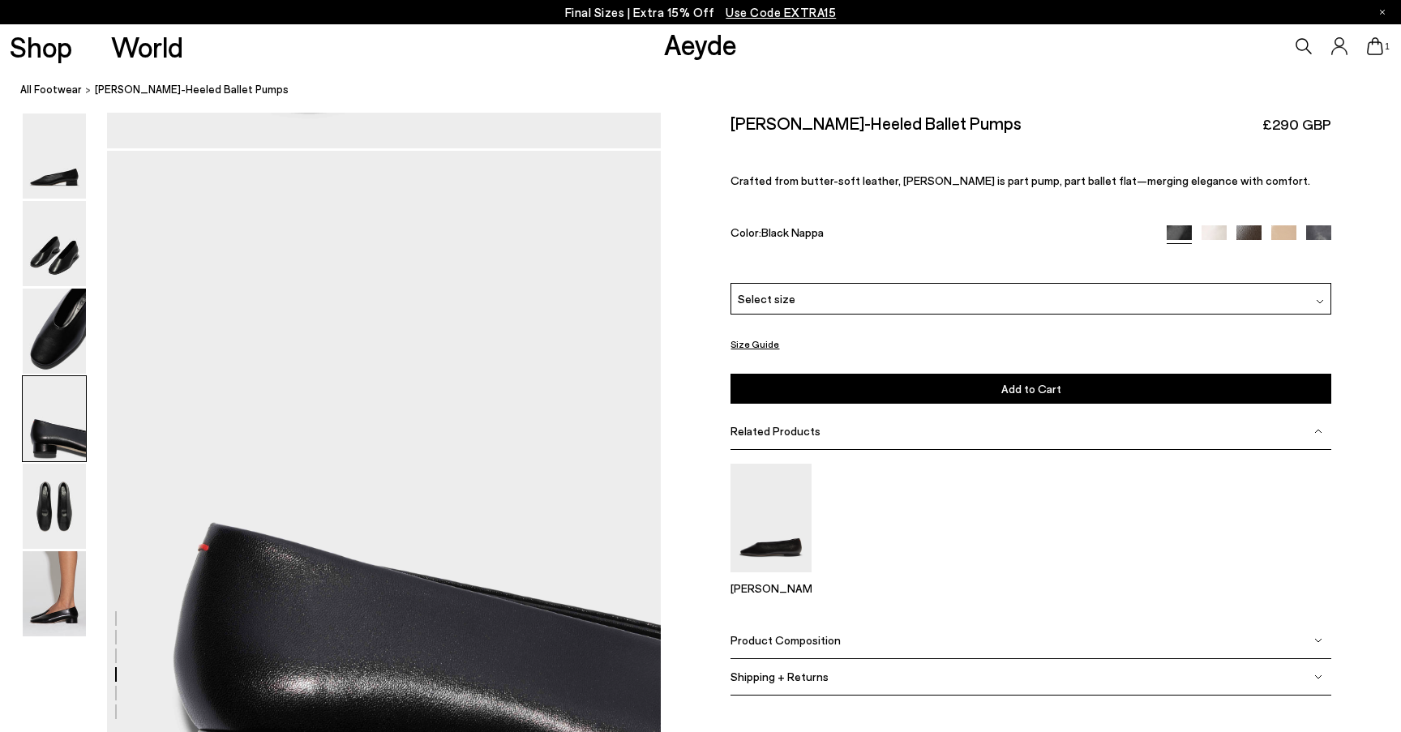
scroll to position [2105, 0]
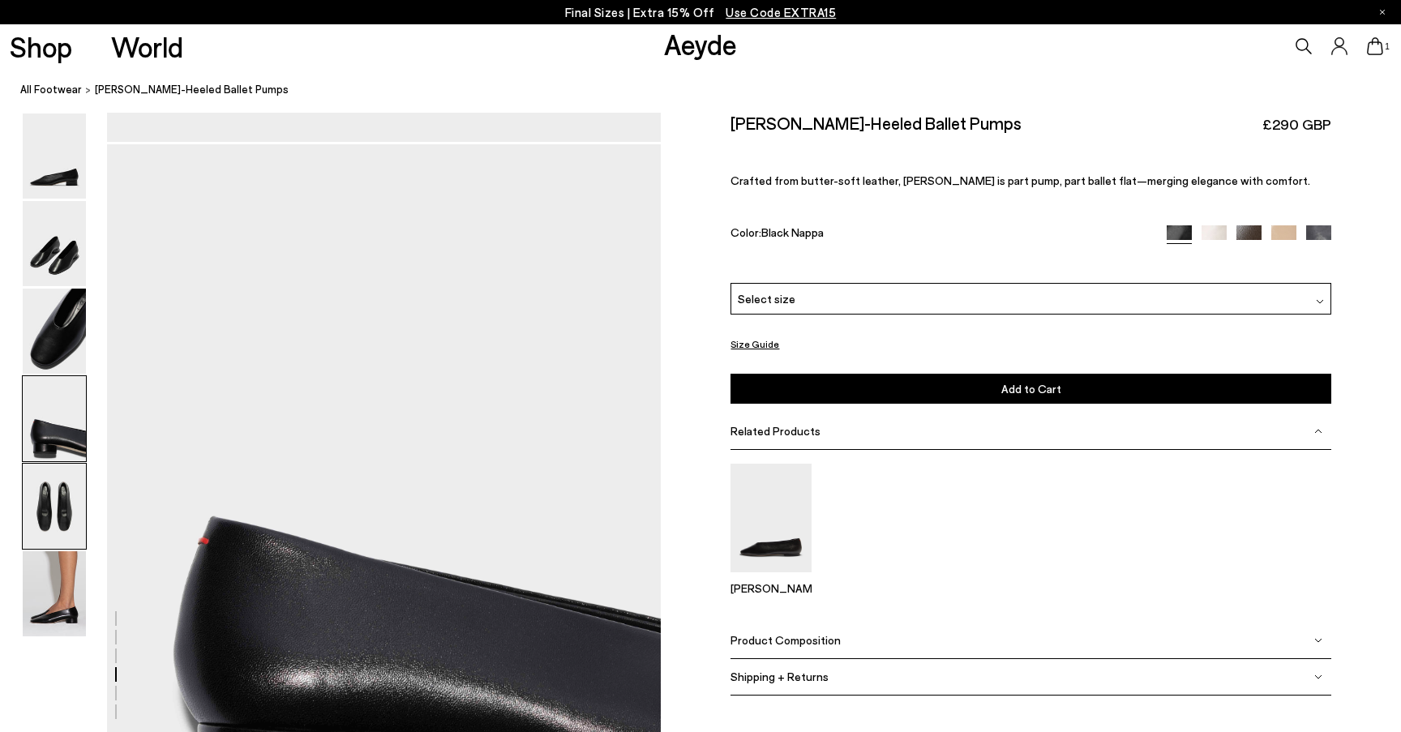
click at [41, 512] on img at bounding box center [54, 506] width 63 height 85
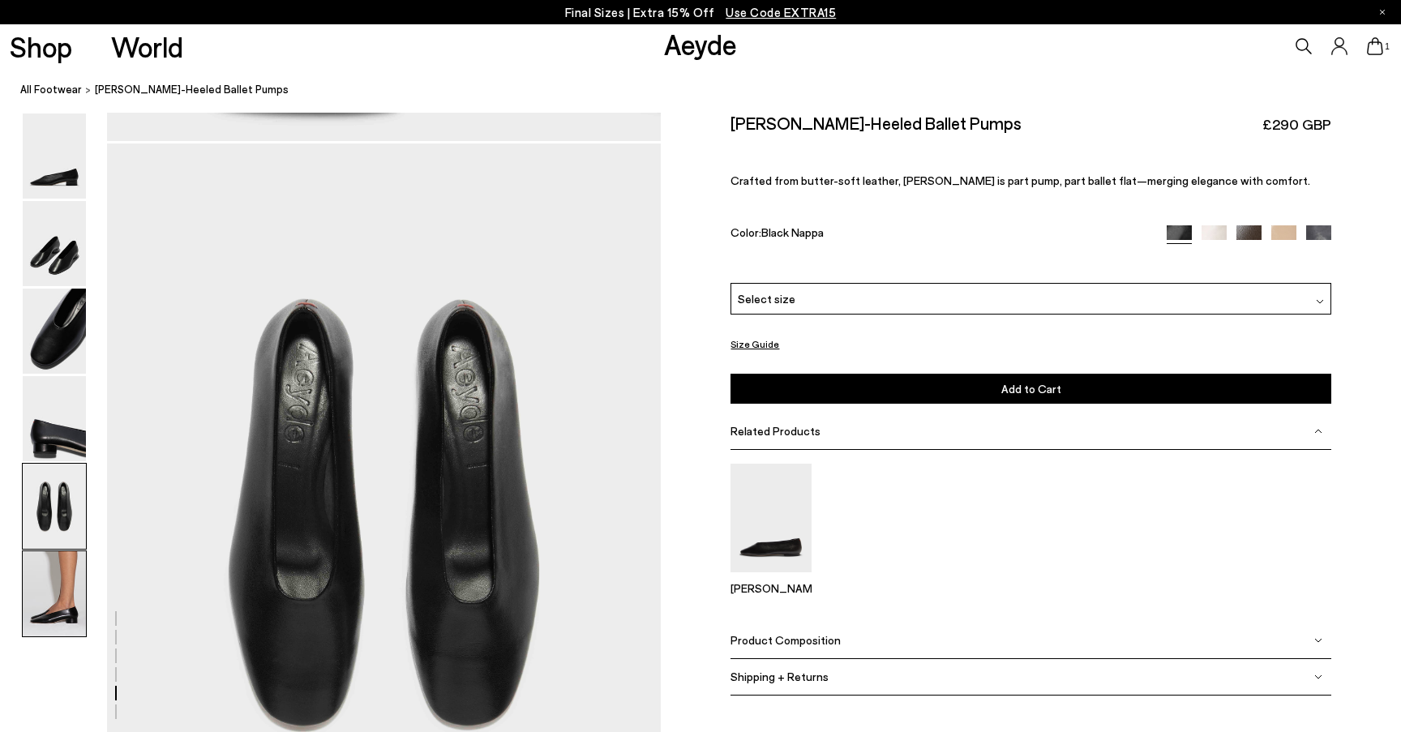
click at [48, 583] on img at bounding box center [54, 593] width 63 height 85
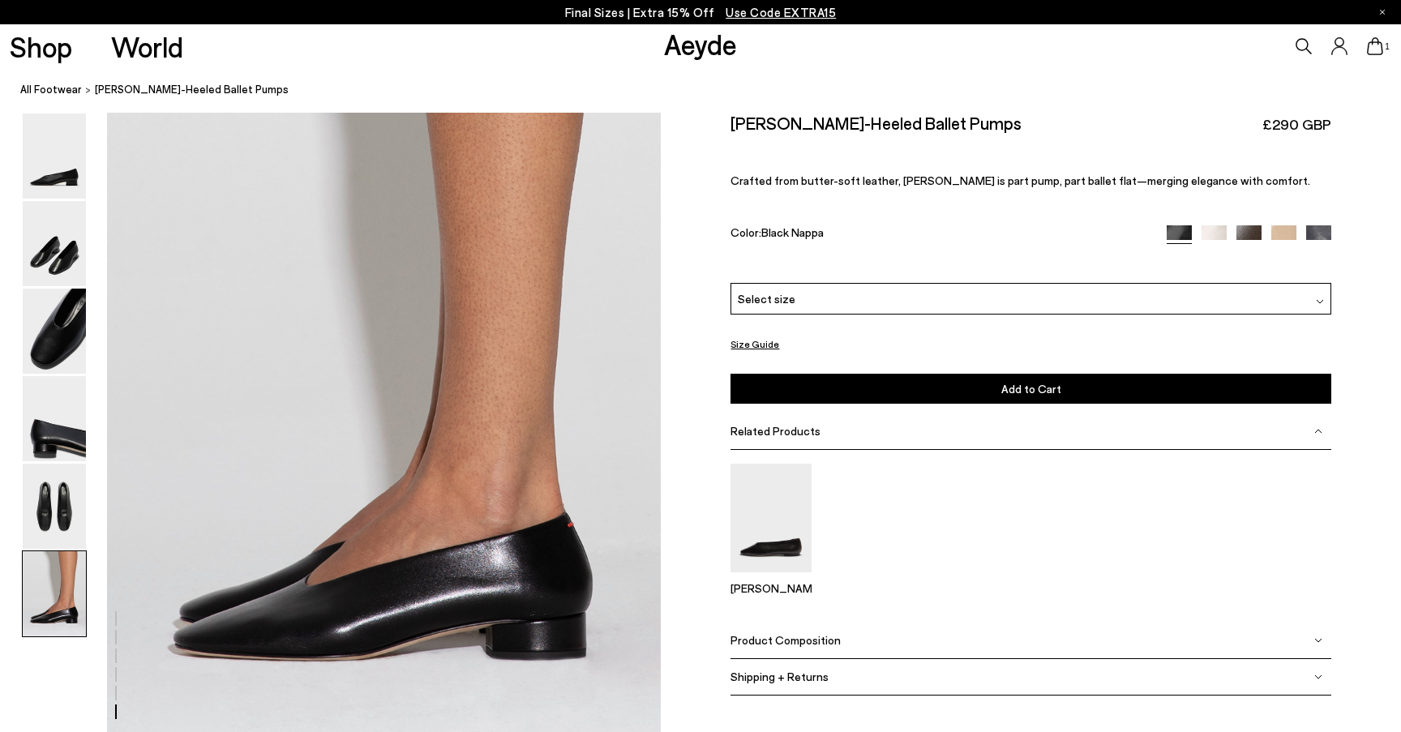
scroll to position [3698, 0]
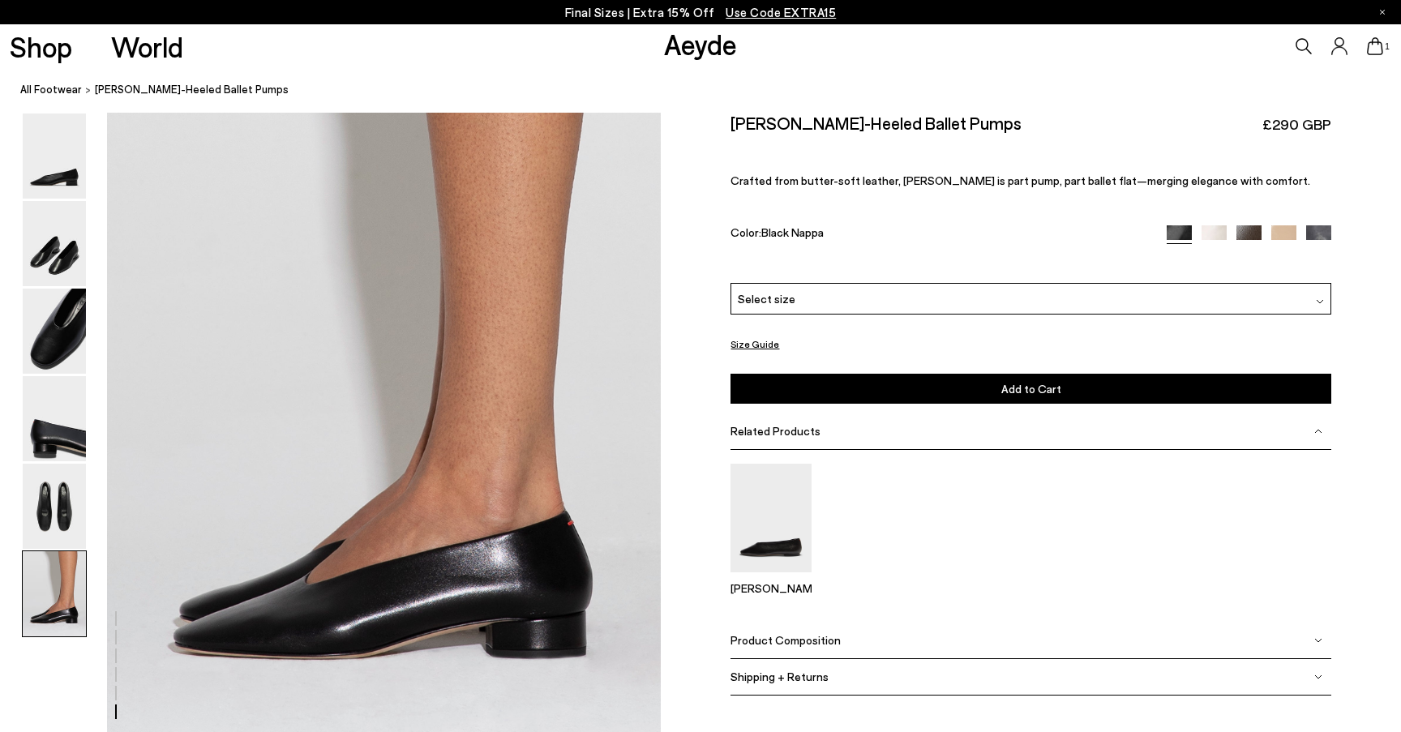
click at [1245, 228] on img at bounding box center [1248, 237] width 25 height 25
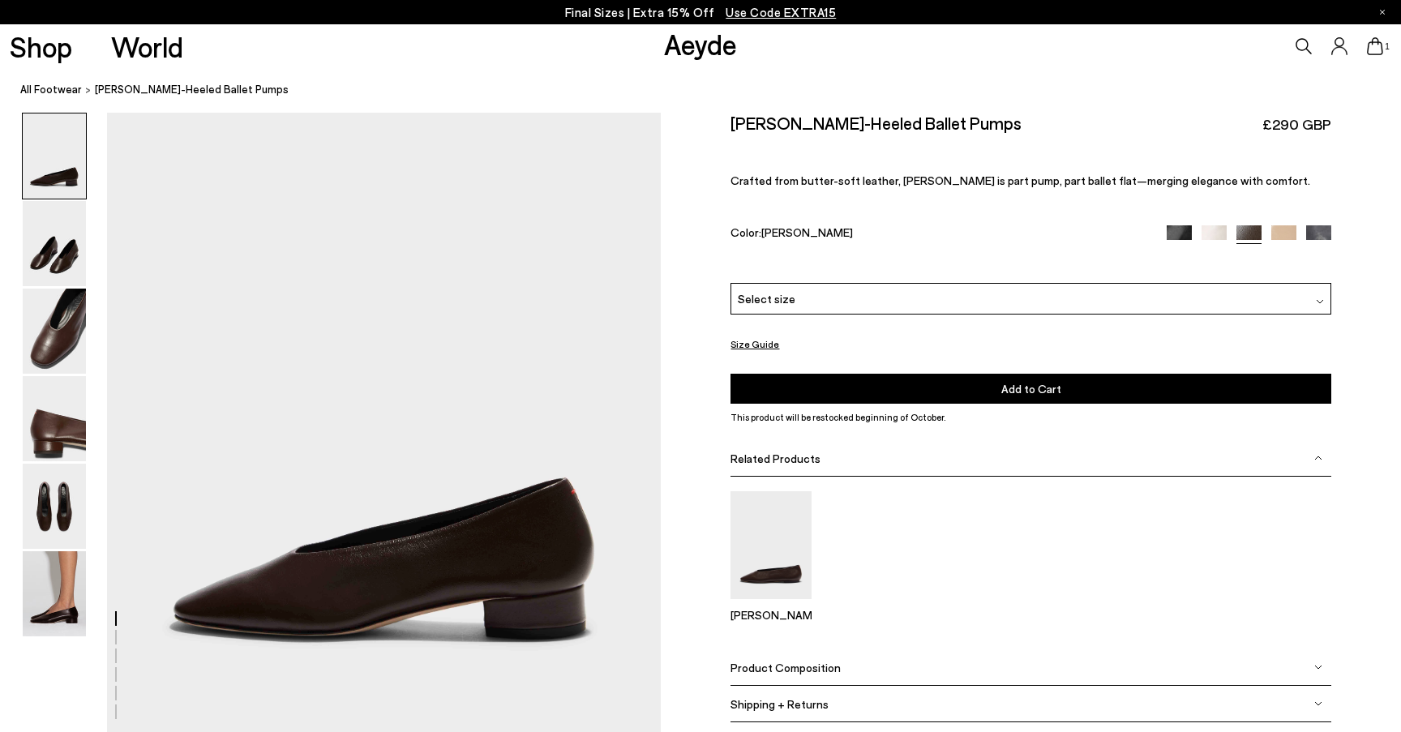
click at [1319, 229] on img at bounding box center [1318, 237] width 25 height 25
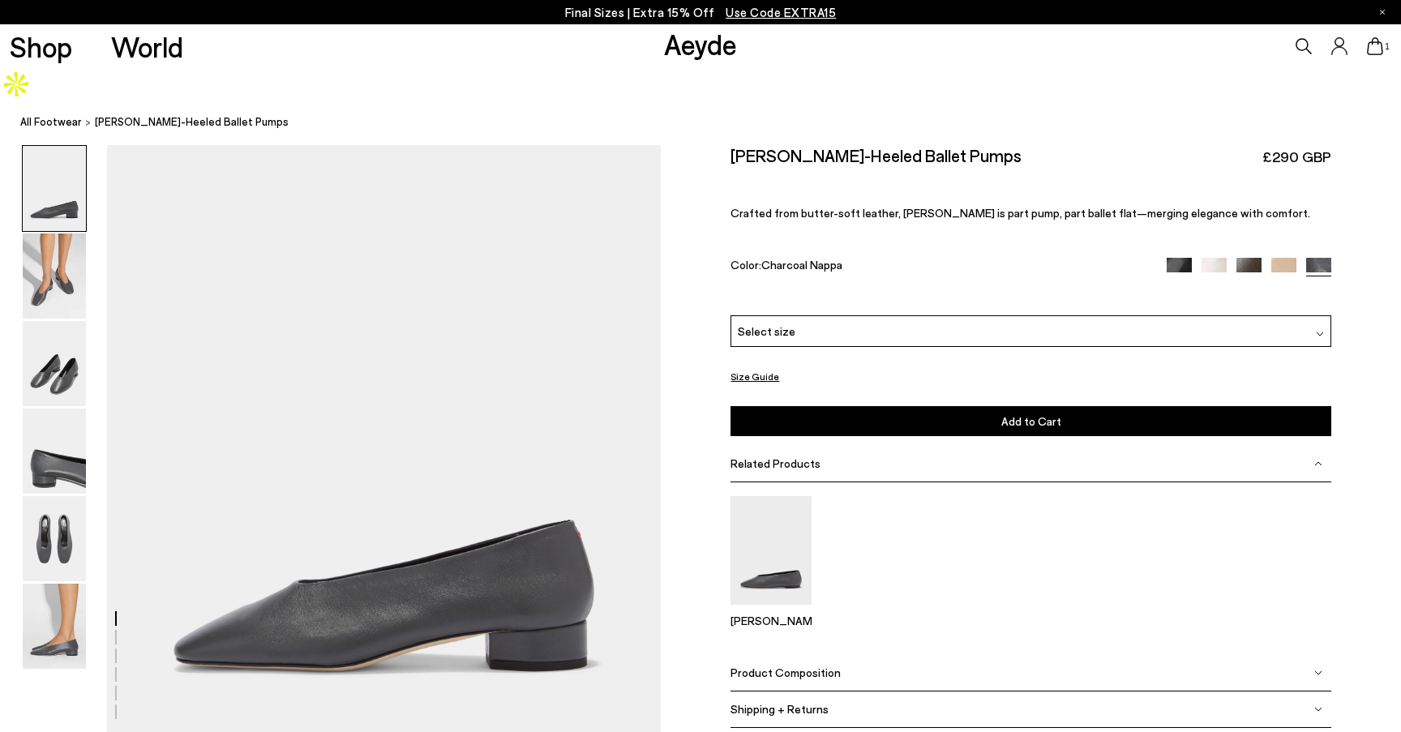
click at [1184, 258] on img at bounding box center [1179, 270] width 25 height 25
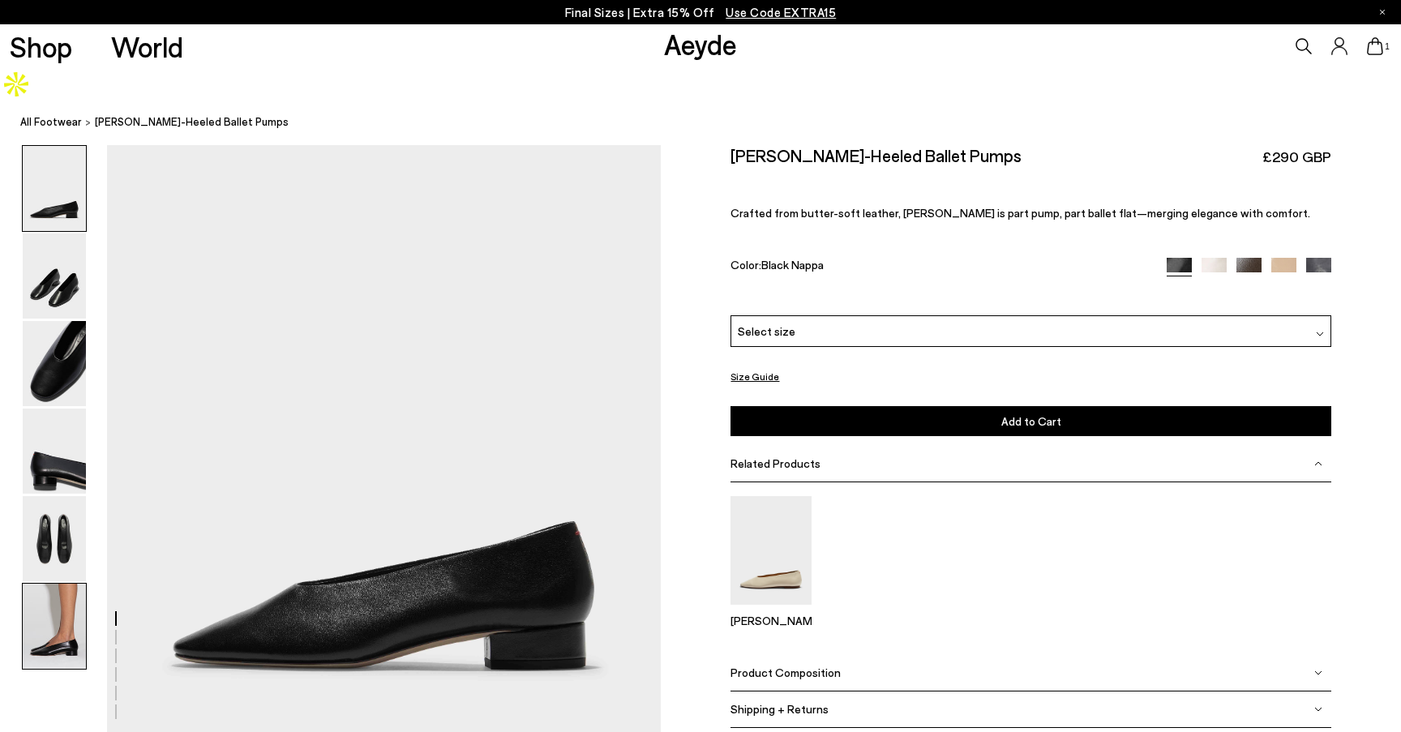
click at [50, 598] on img at bounding box center [54, 626] width 63 height 85
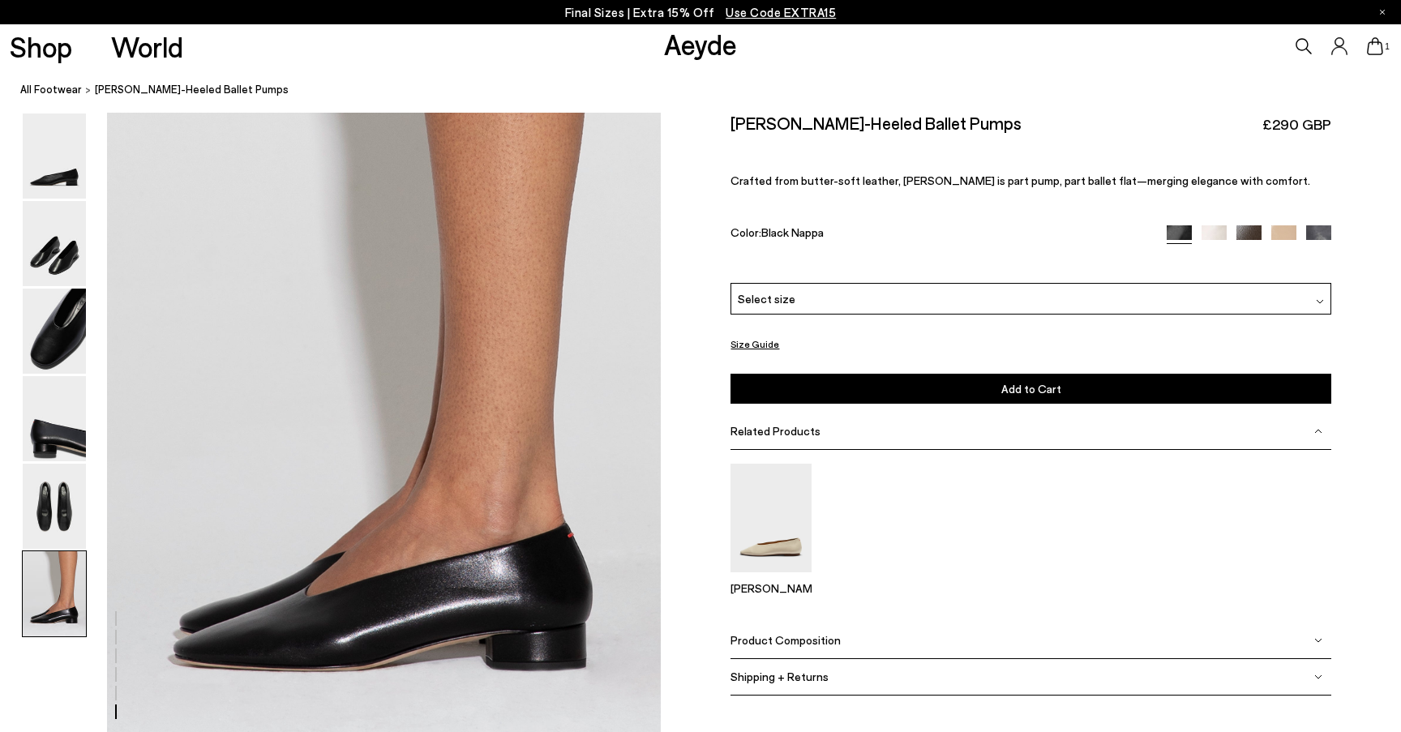
scroll to position [3698, 0]
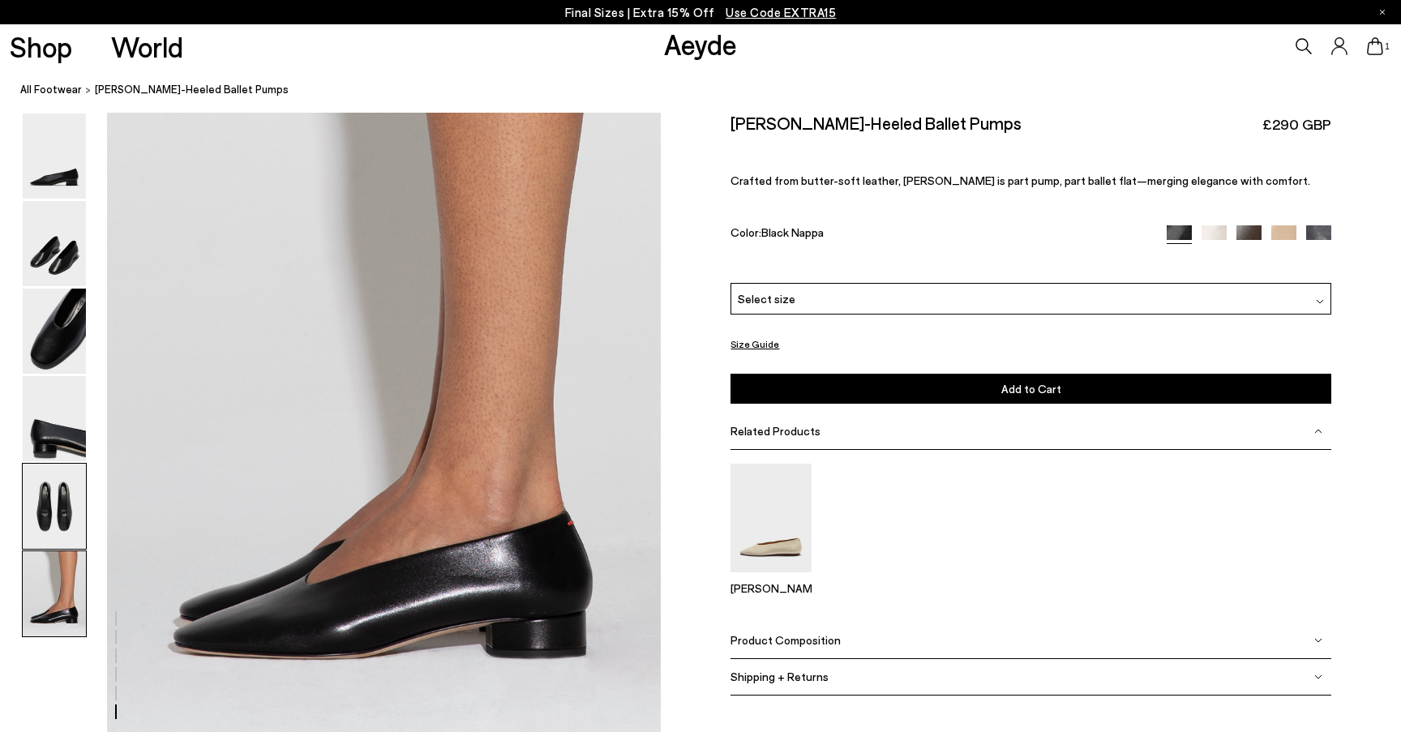
click at [47, 520] on img at bounding box center [54, 506] width 63 height 85
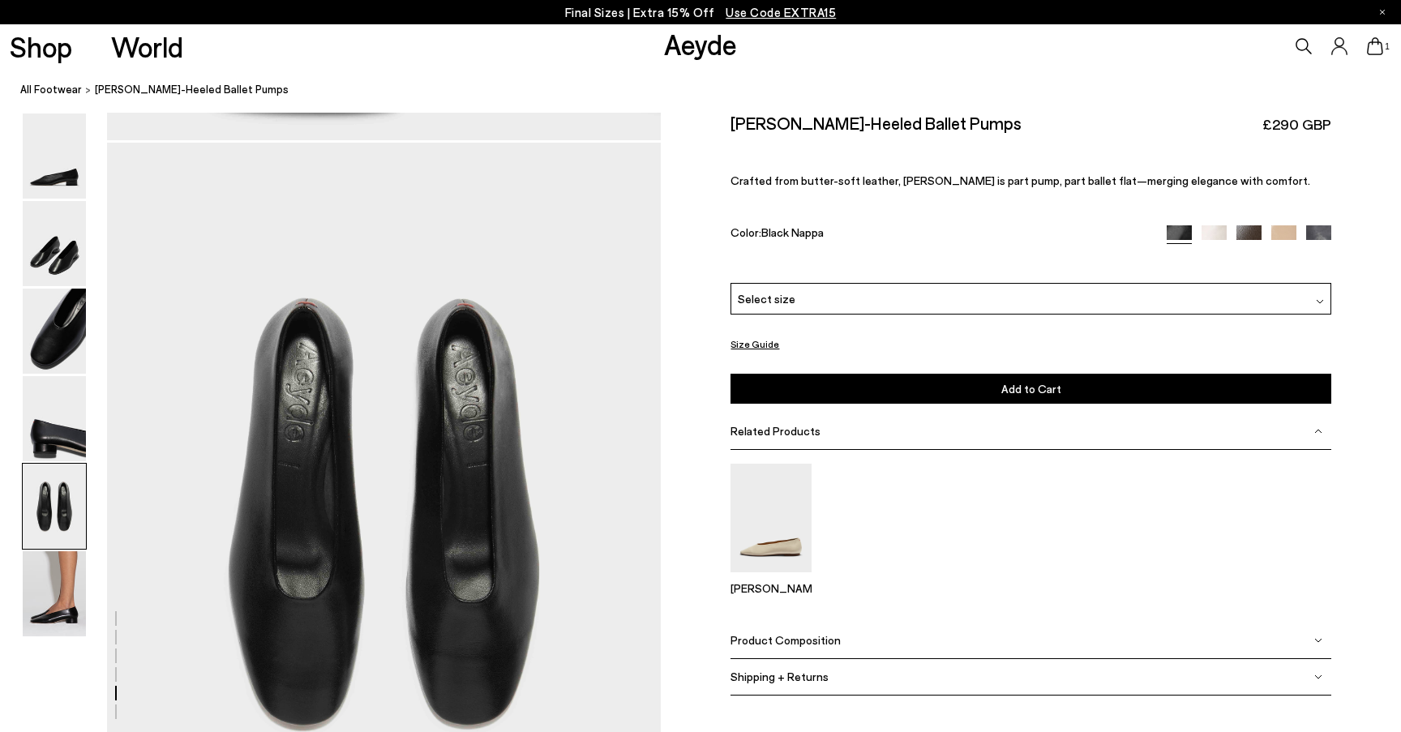
scroll to position [2846, 0]
click at [59, 607] on img at bounding box center [54, 593] width 63 height 85
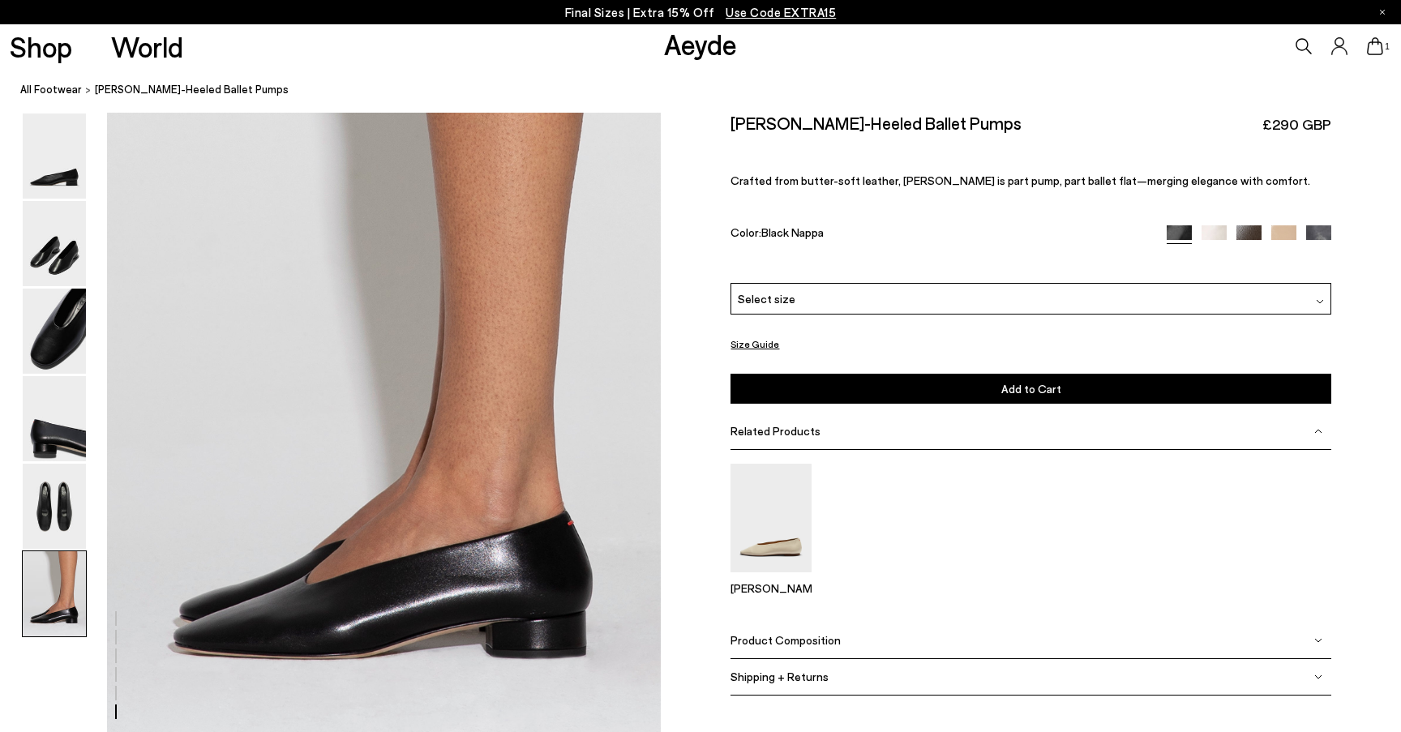
scroll to position [3698, 0]
click at [853, 638] on div "Product Composition" at bounding box center [1031, 640] width 600 height 36
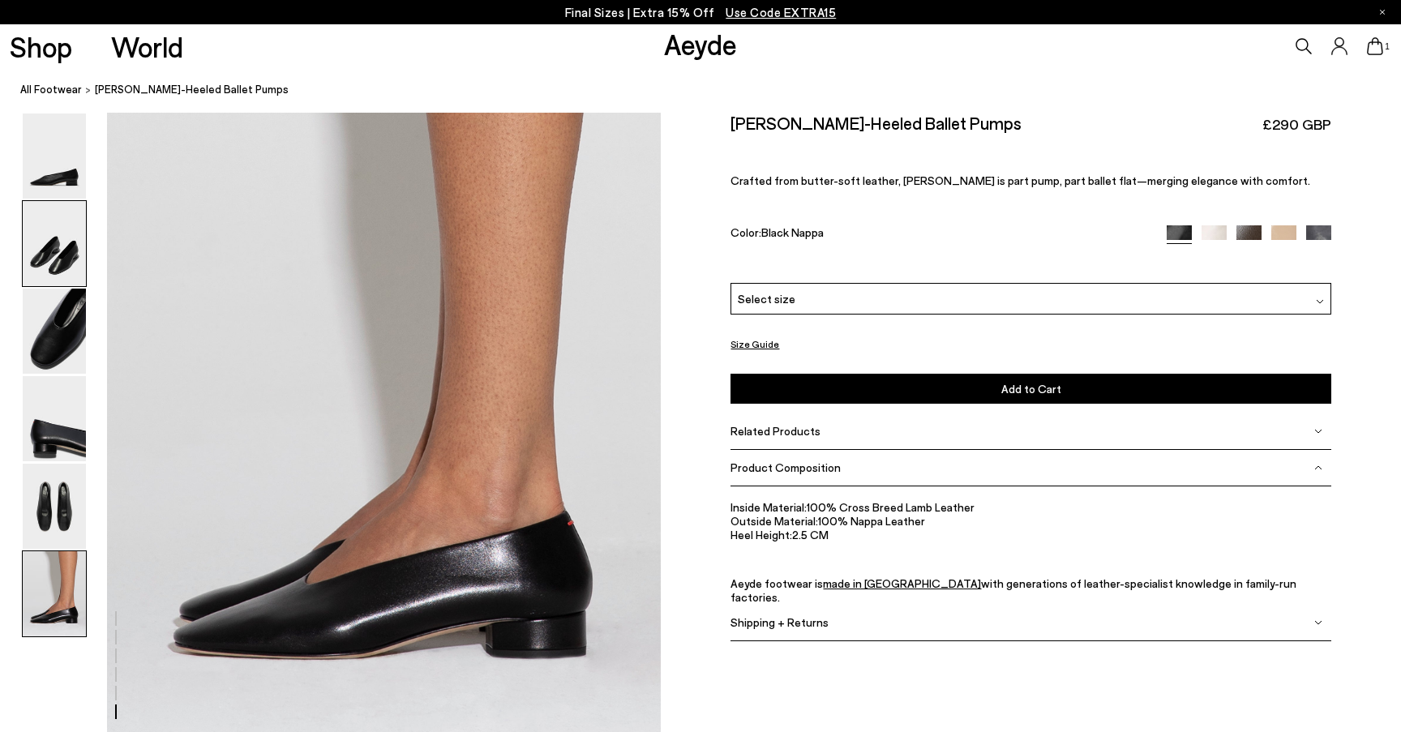
click at [49, 269] on img at bounding box center [54, 243] width 63 height 85
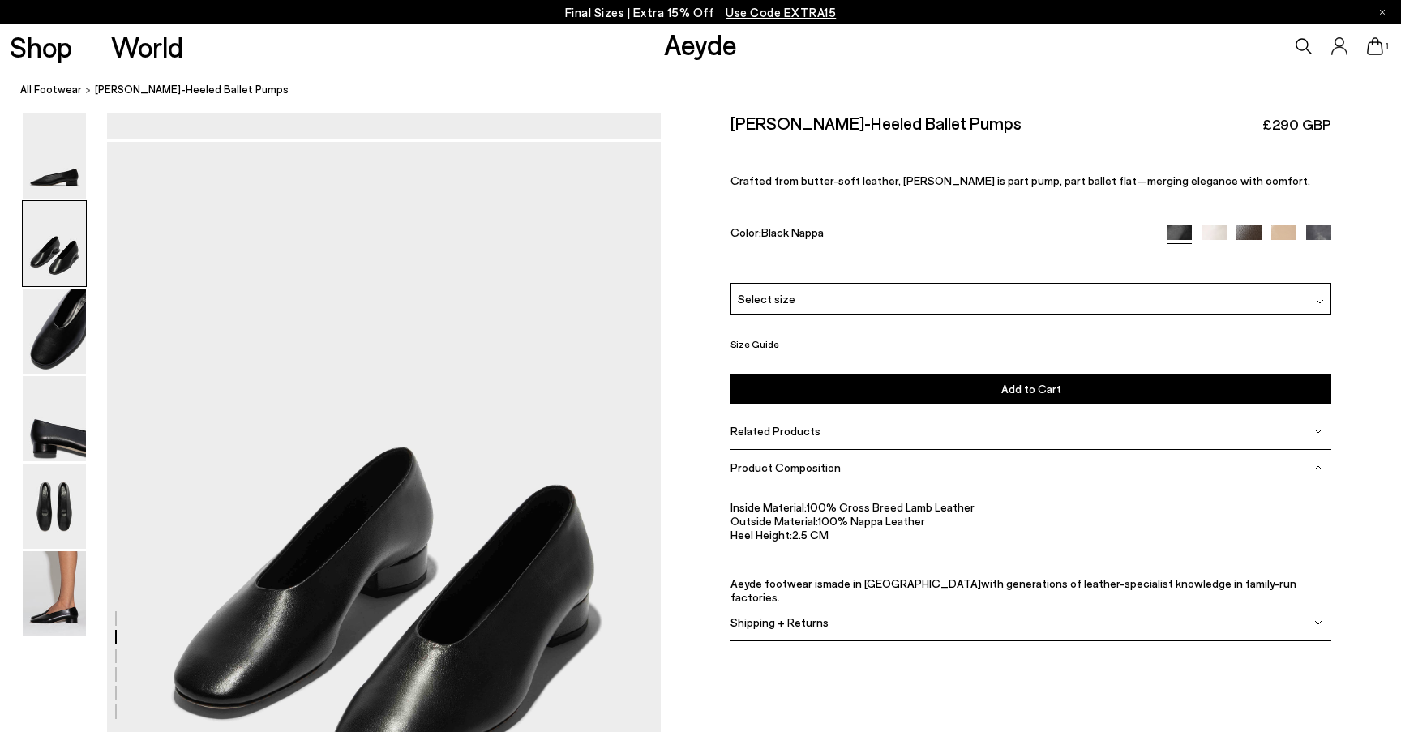
scroll to position [624, 0]
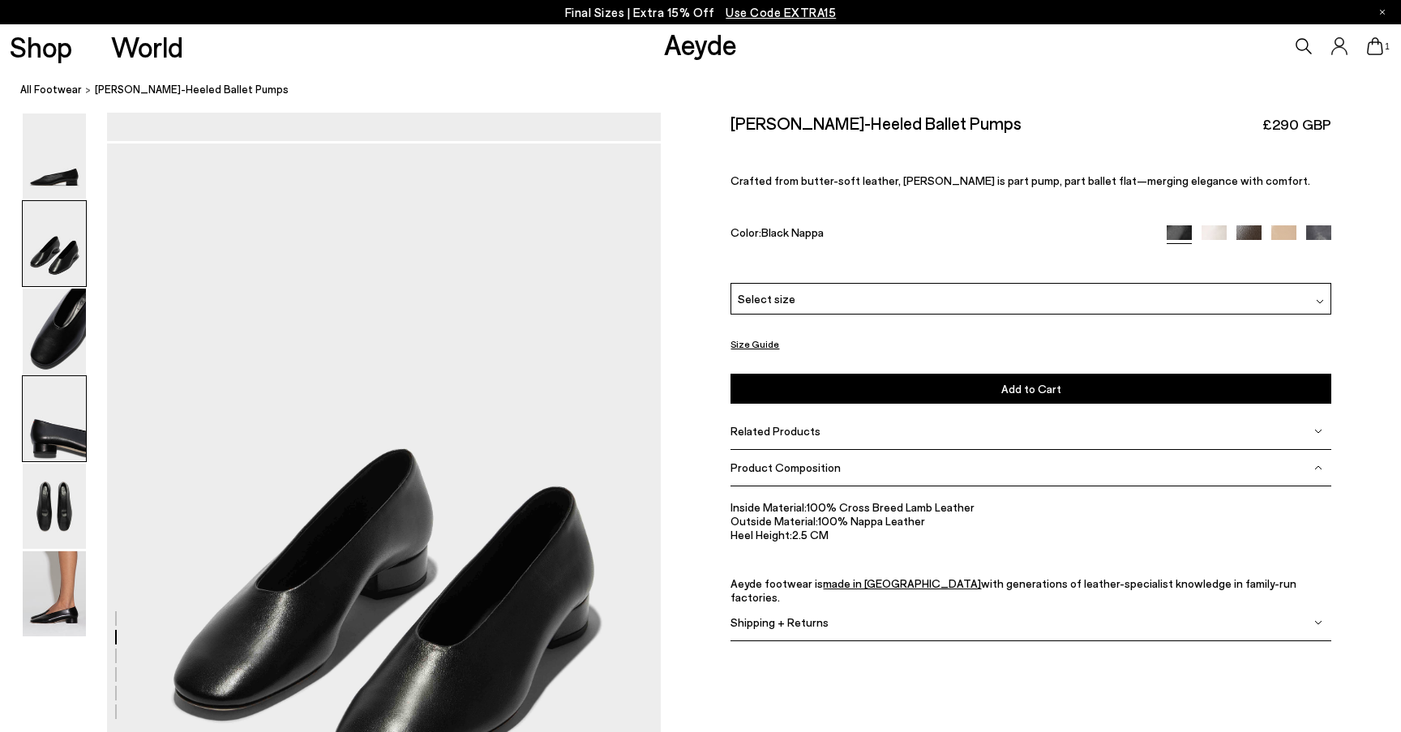
click at [57, 425] on img at bounding box center [54, 418] width 63 height 85
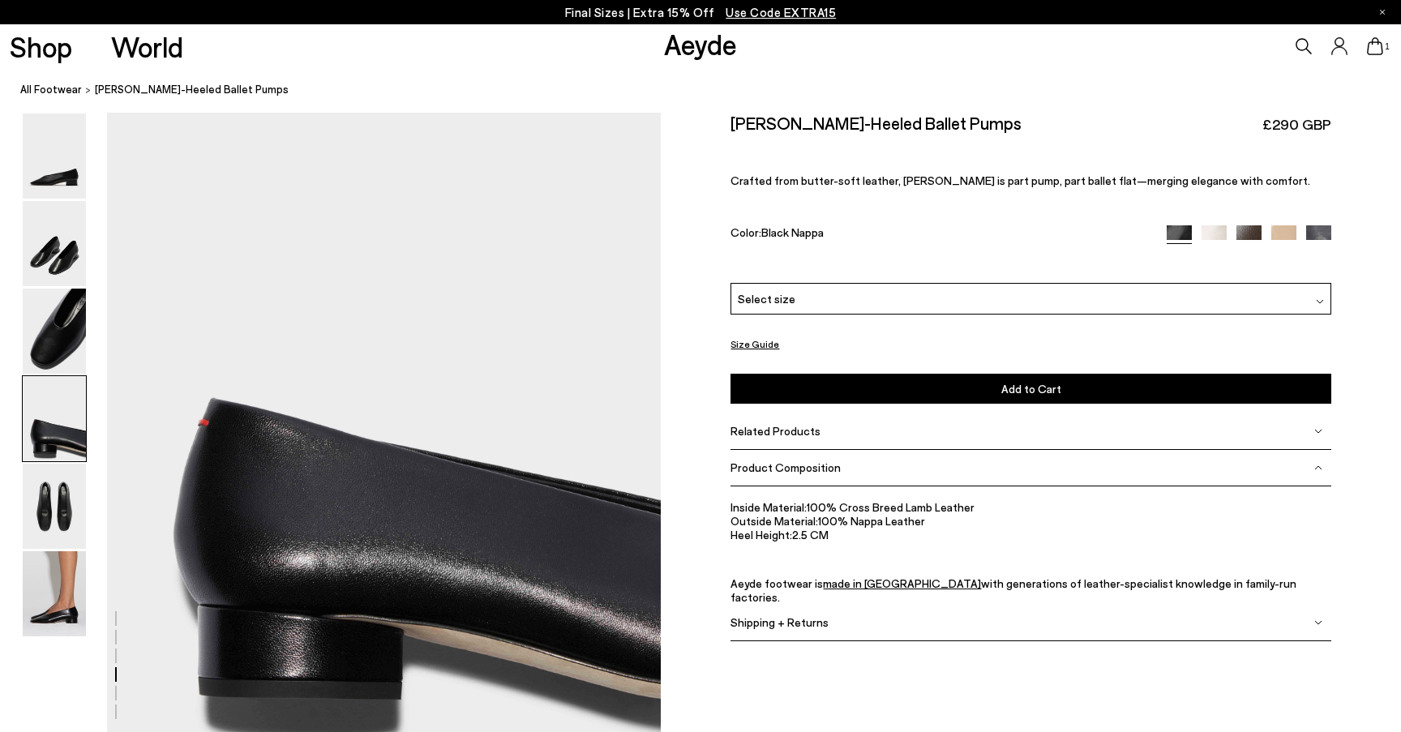
scroll to position [2228, 0]
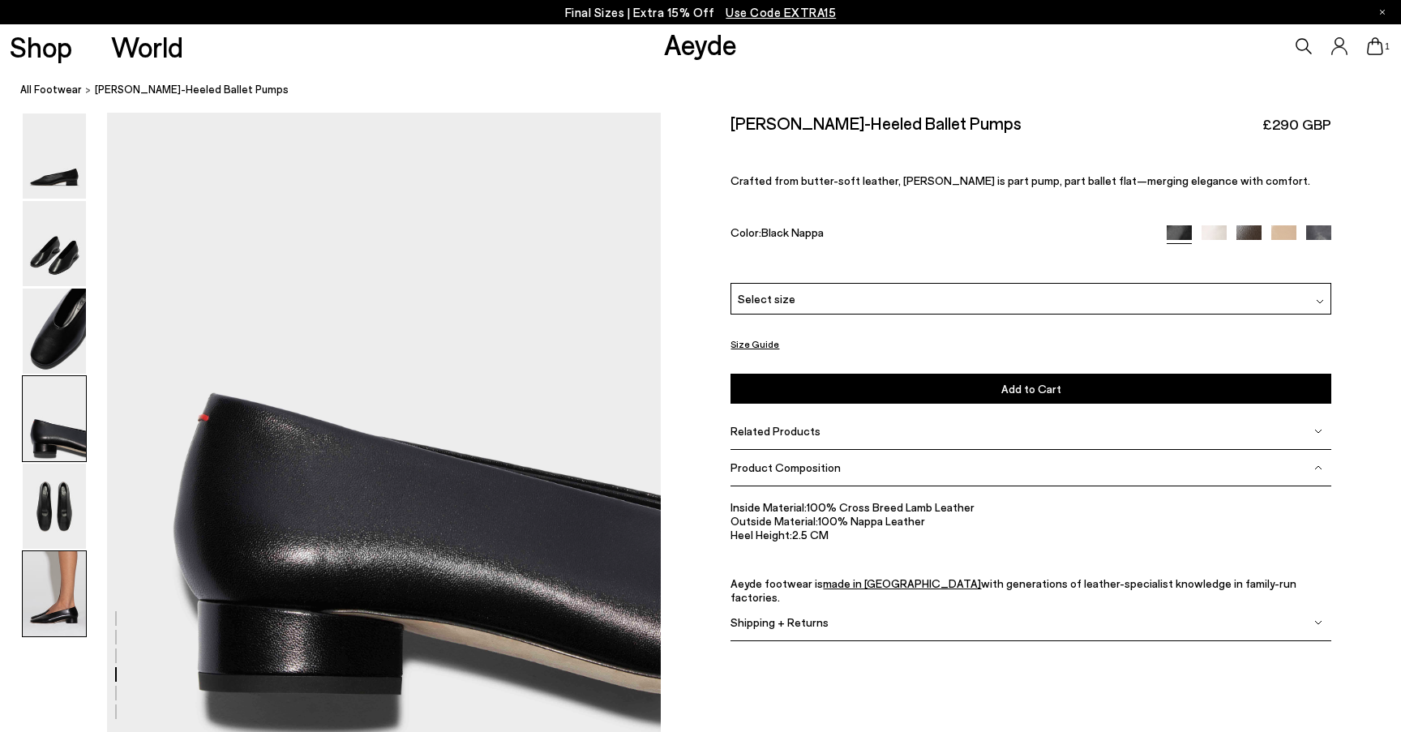
click at [64, 611] on img at bounding box center [54, 593] width 63 height 85
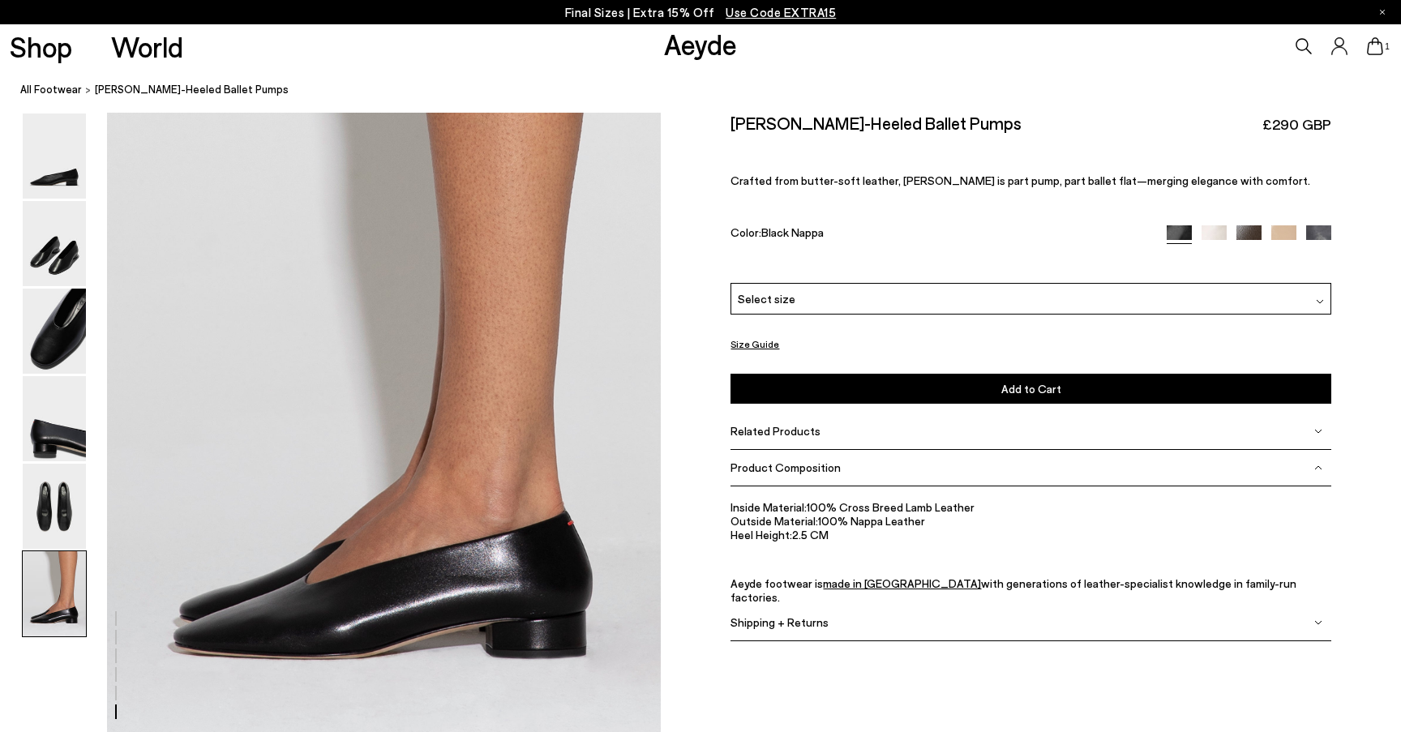
scroll to position [3698, 0]
click at [60, 233] on img at bounding box center [54, 243] width 63 height 85
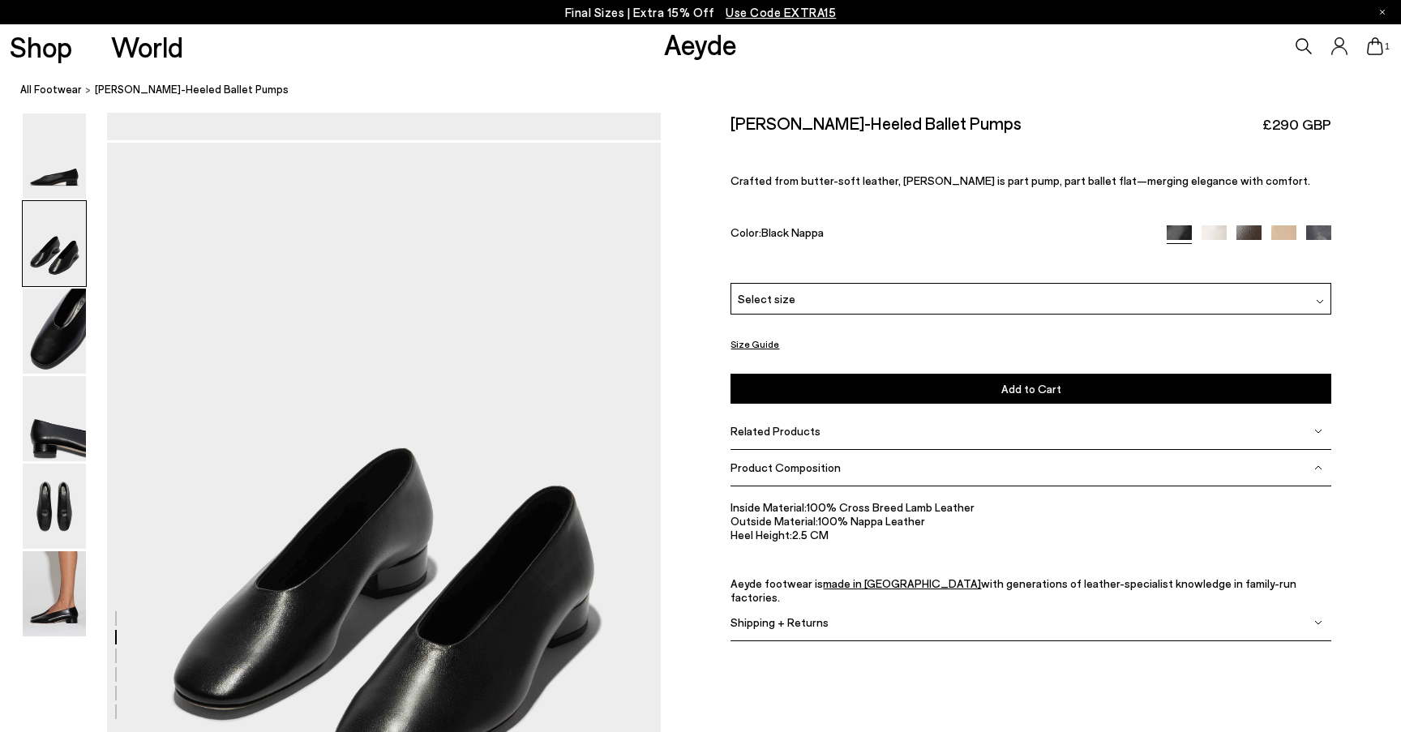
scroll to position [624, 0]
click at [45, 593] on img at bounding box center [54, 593] width 63 height 85
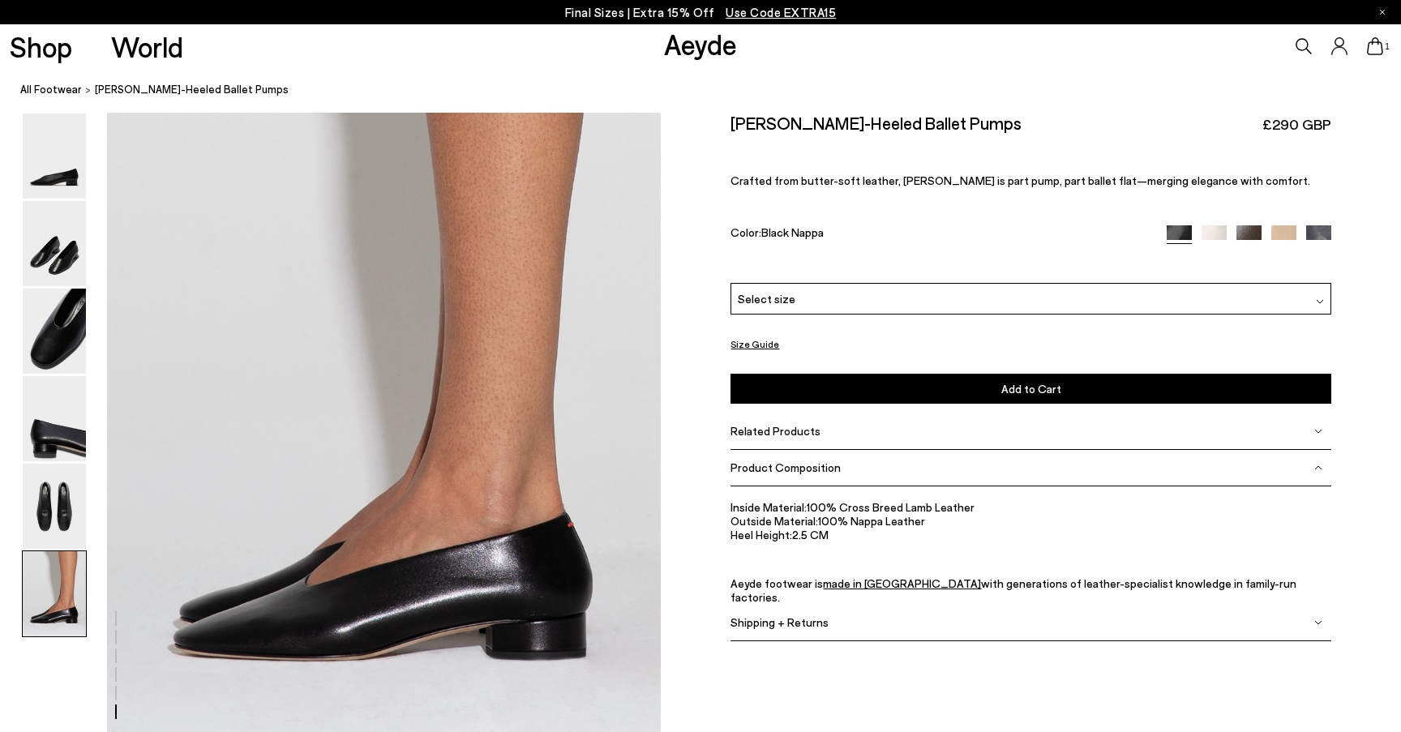
scroll to position [3698, 0]
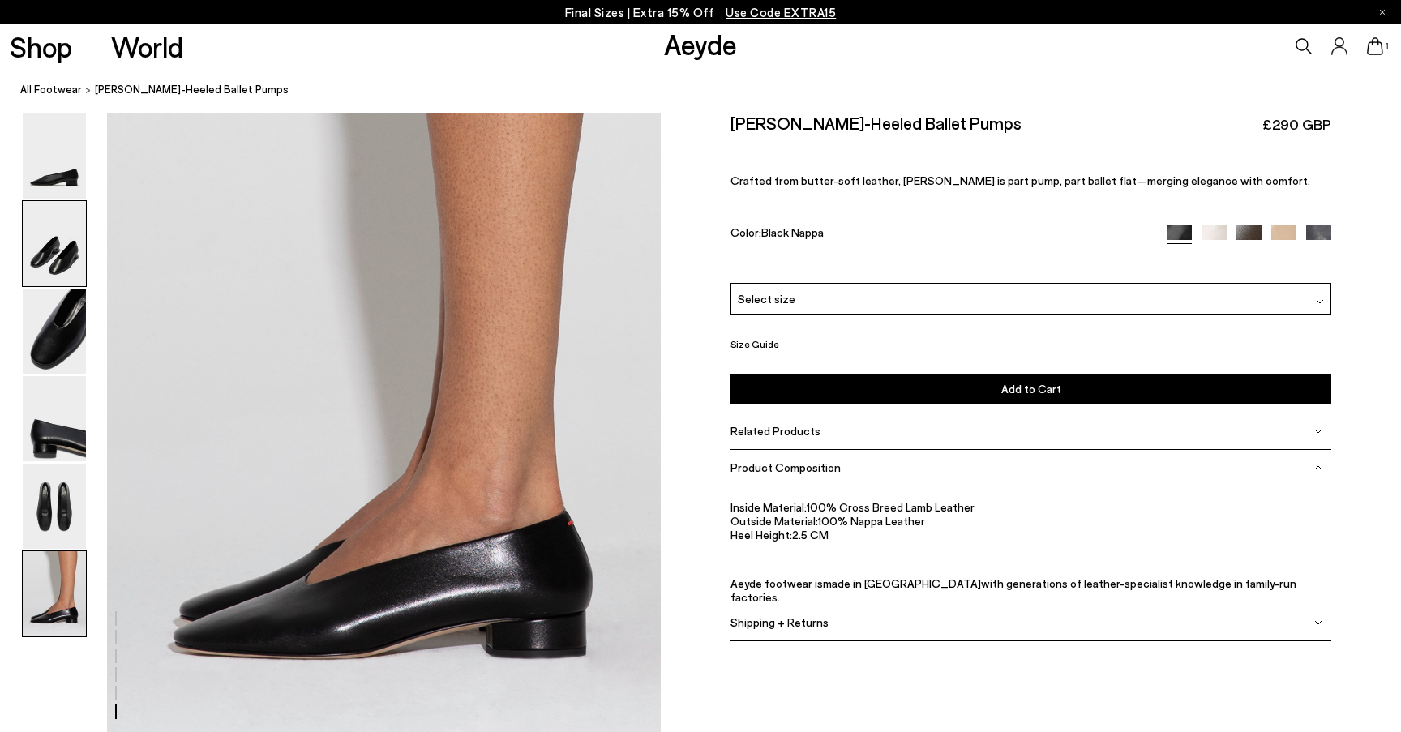
click at [54, 242] on img at bounding box center [54, 243] width 63 height 85
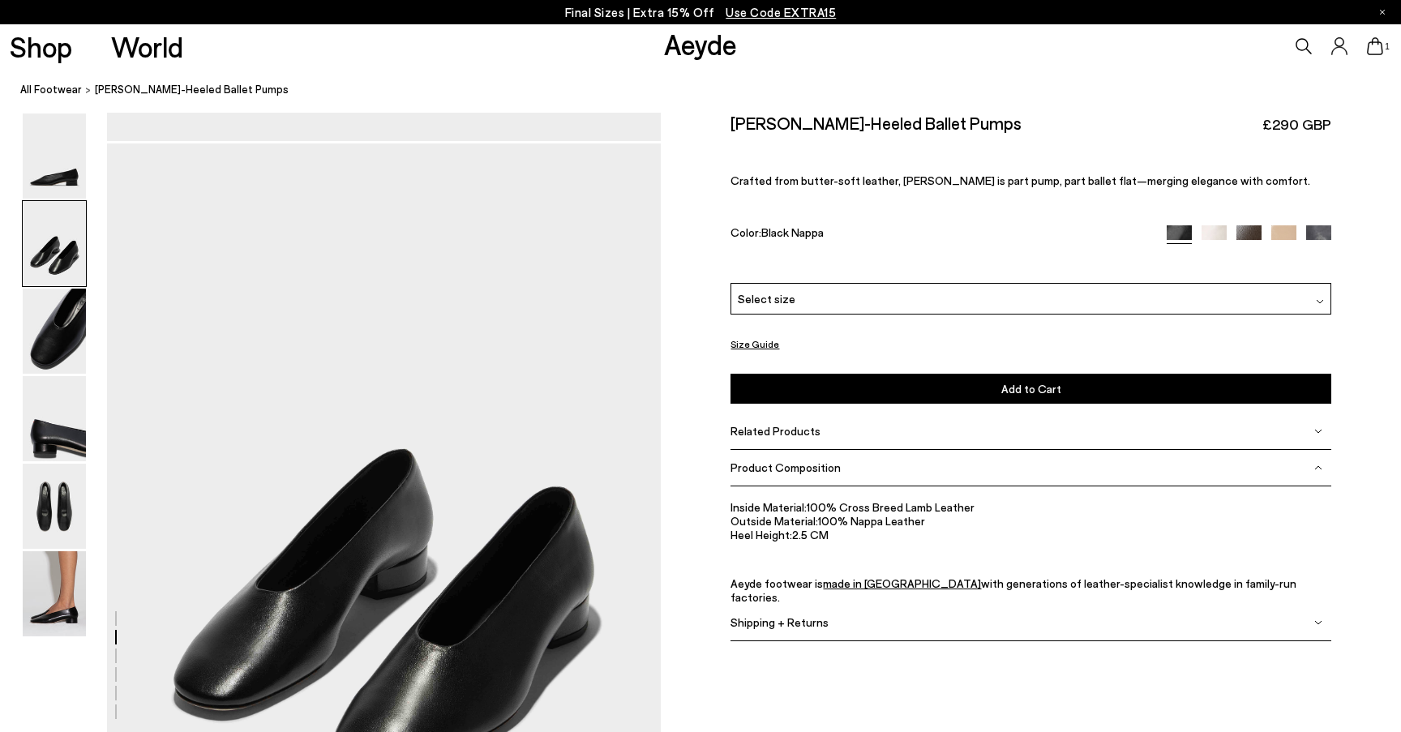
scroll to position [624, 0]
